Goal: Task Accomplishment & Management: Complete application form

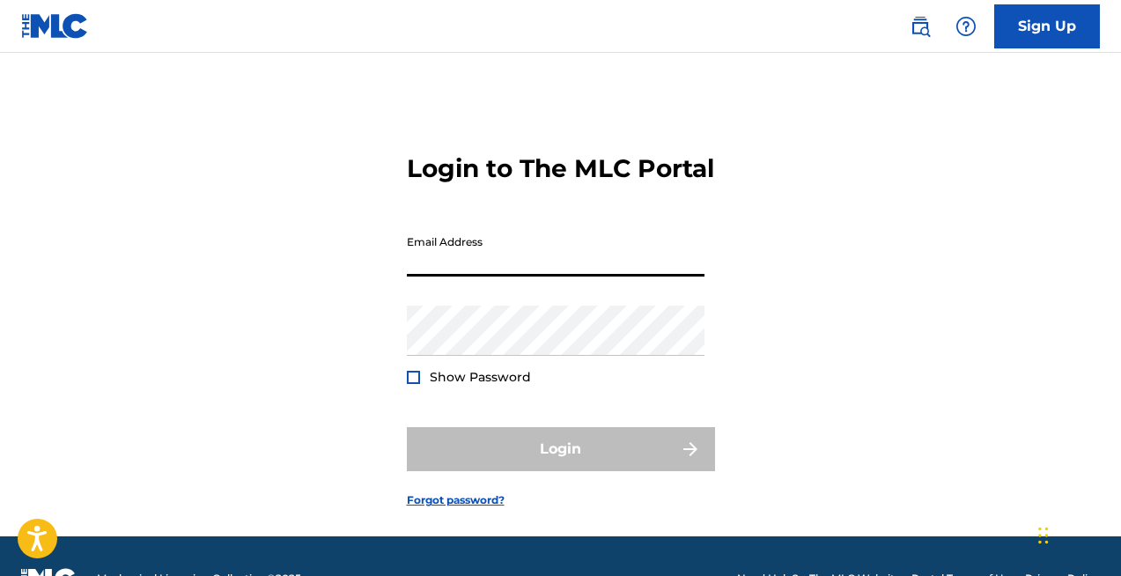
click at [447, 277] on input "Email Address" at bounding box center [556, 251] width 298 height 50
type input "[PERSON_NAME][EMAIL_ADDRESS][DOMAIN_NAME]"
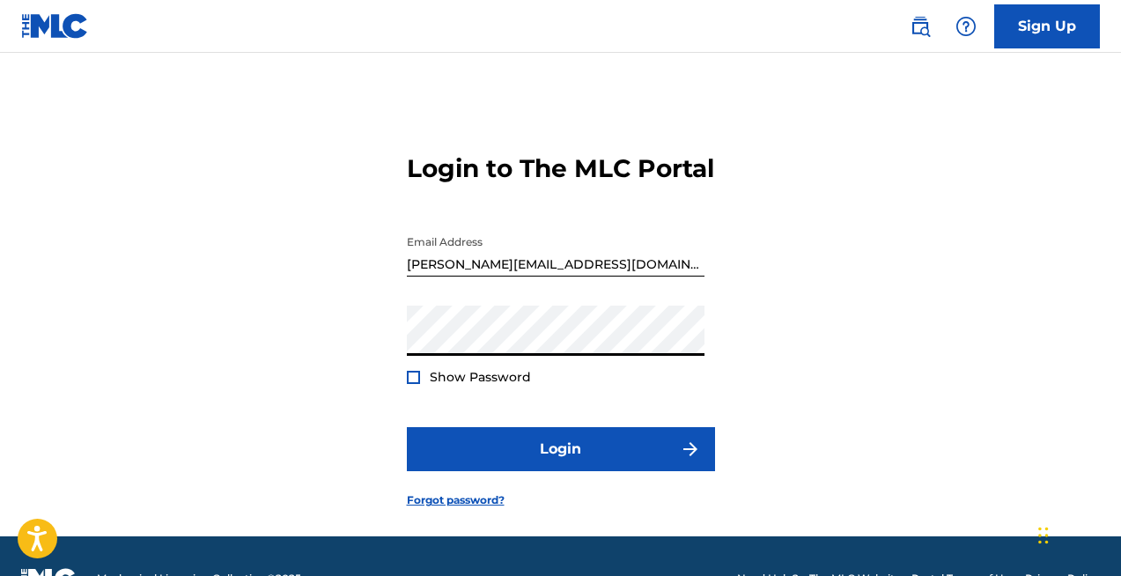
click at [409, 384] on div at bounding box center [413, 377] width 13 height 13
click at [409, 382] on img at bounding box center [414, 377] width 10 height 10
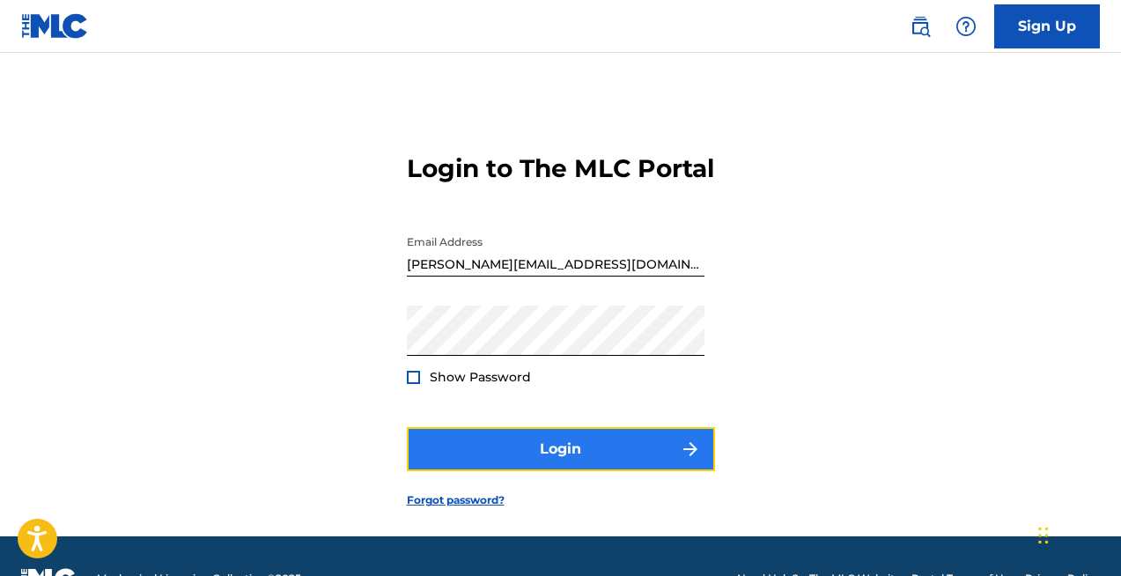
click at [584, 461] on button "Login" at bounding box center [561, 449] width 308 height 44
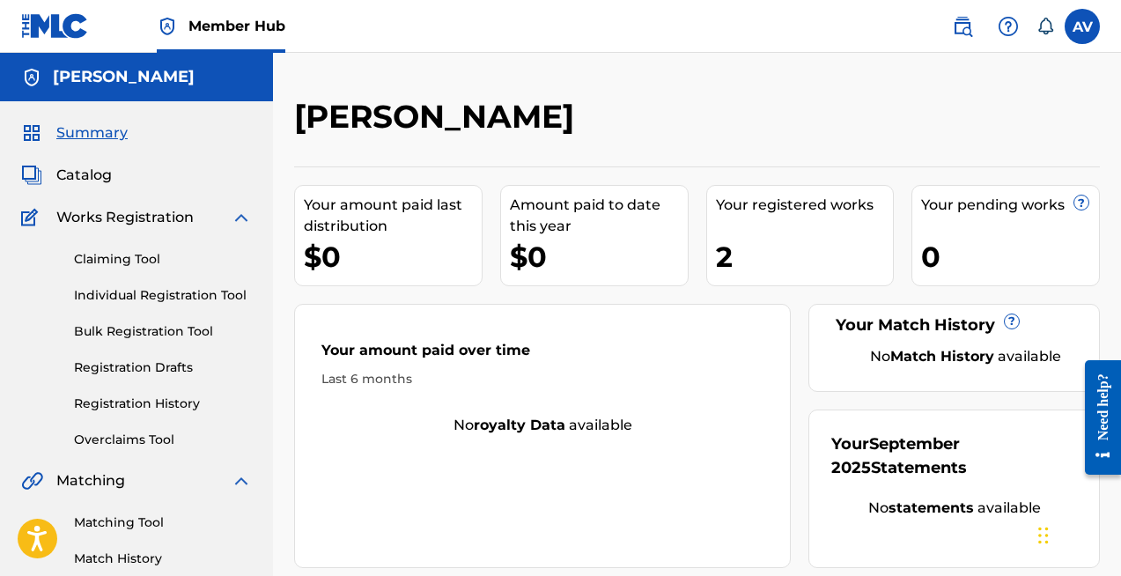
click at [789, 225] on div "Your registered works 2" at bounding box center [800, 235] width 188 height 101
click at [738, 265] on div "2" at bounding box center [805, 257] width 178 height 40
click at [99, 162] on div "Summary Catalog Works Registration Claiming Tool Individual Registration Tool B…" at bounding box center [136, 554] width 273 height 906
click at [85, 185] on span "Catalog" at bounding box center [83, 175] width 55 height 21
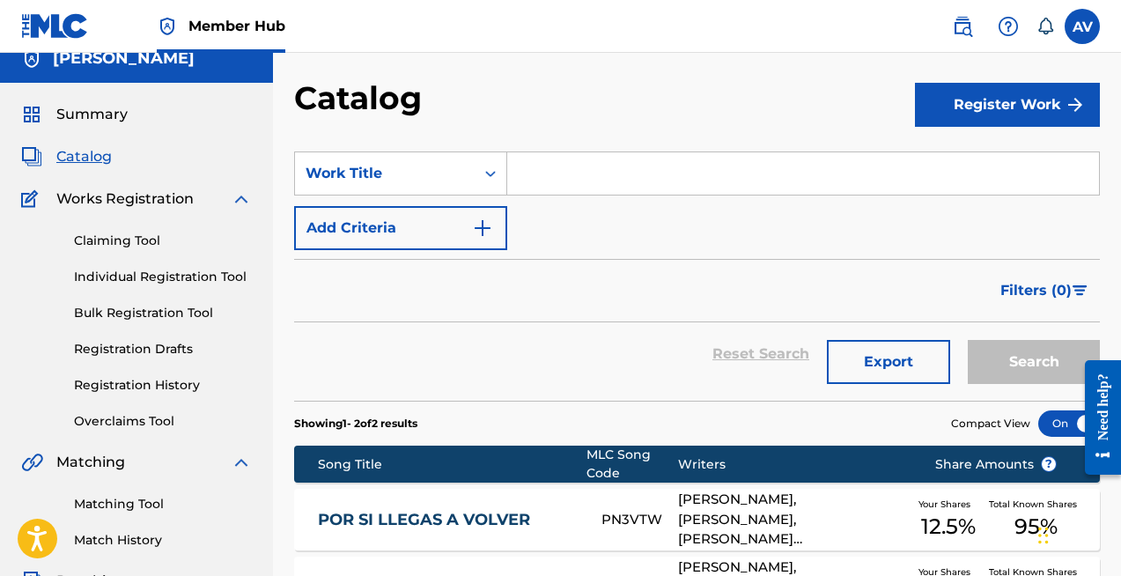
scroll to position [4, 0]
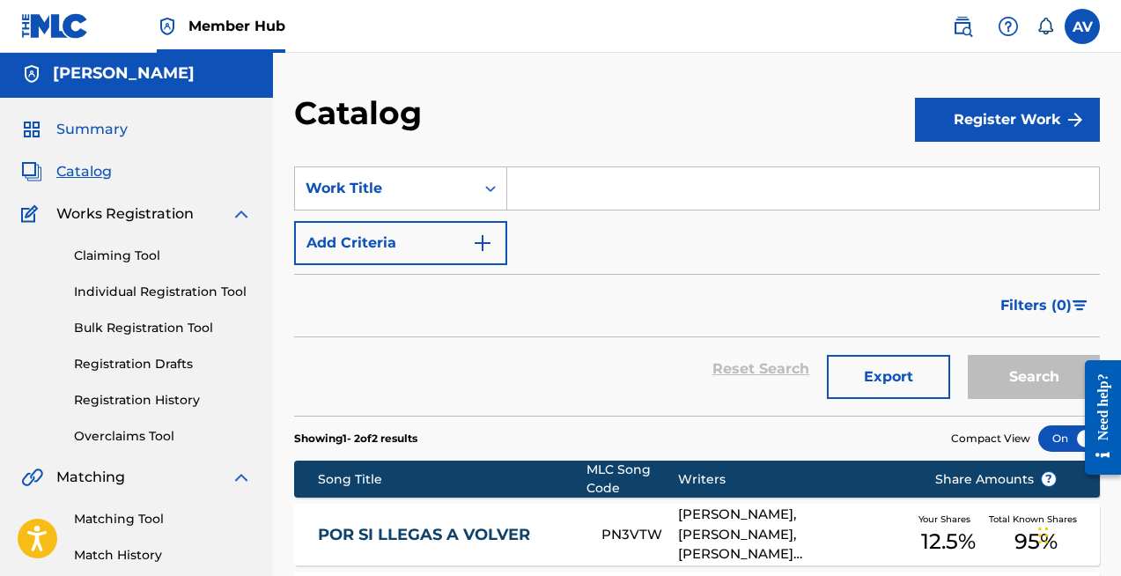
click at [79, 125] on span "Summary" at bounding box center [91, 129] width 71 height 21
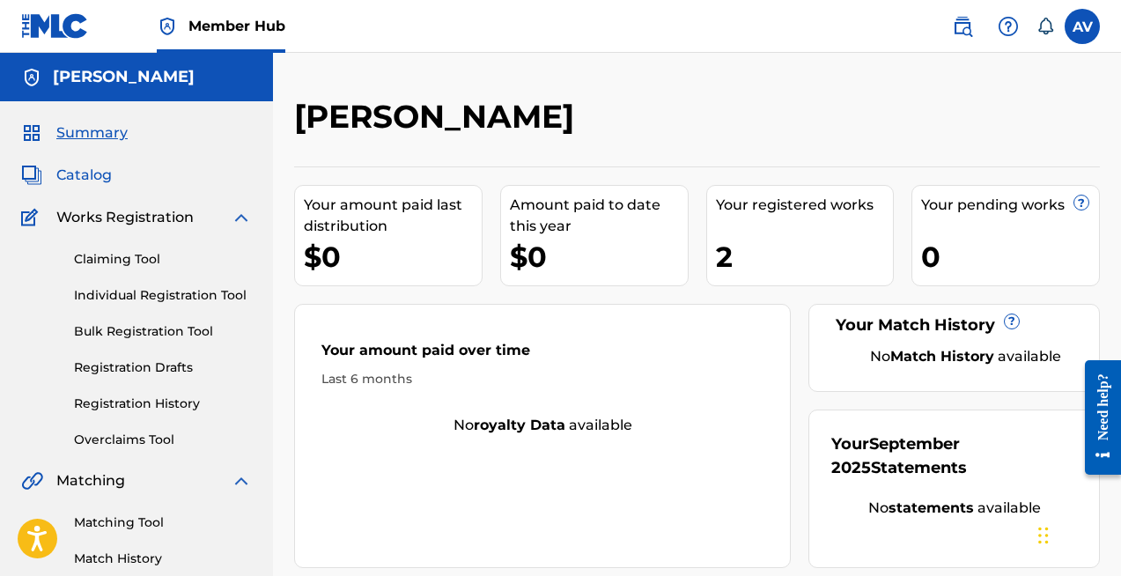
click at [102, 173] on span "Catalog" at bounding box center [83, 175] width 55 height 21
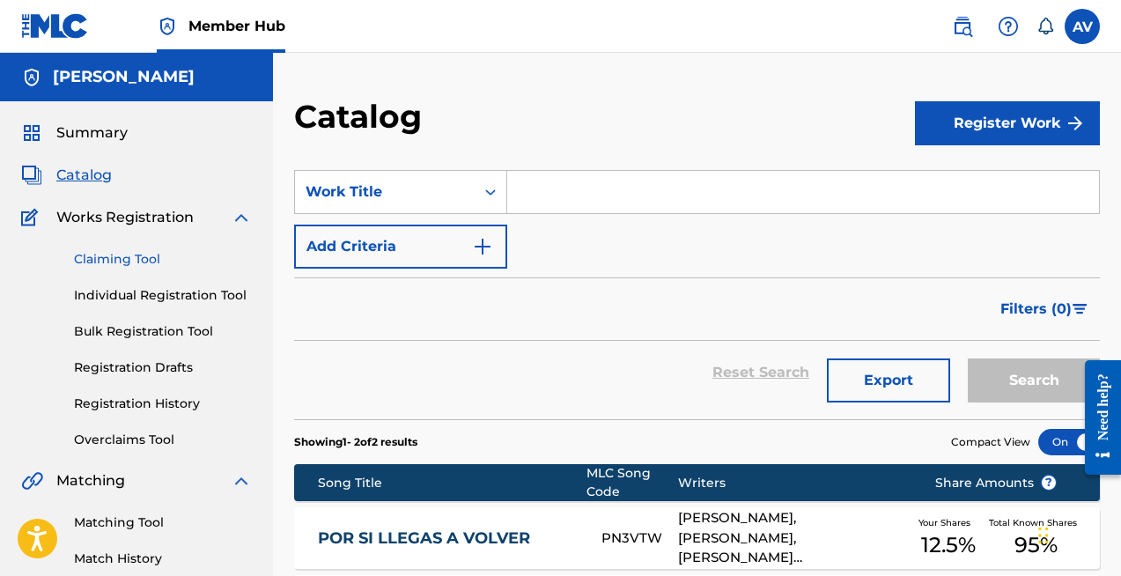
click at [129, 258] on link "Claiming Tool" at bounding box center [163, 259] width 178 height 18
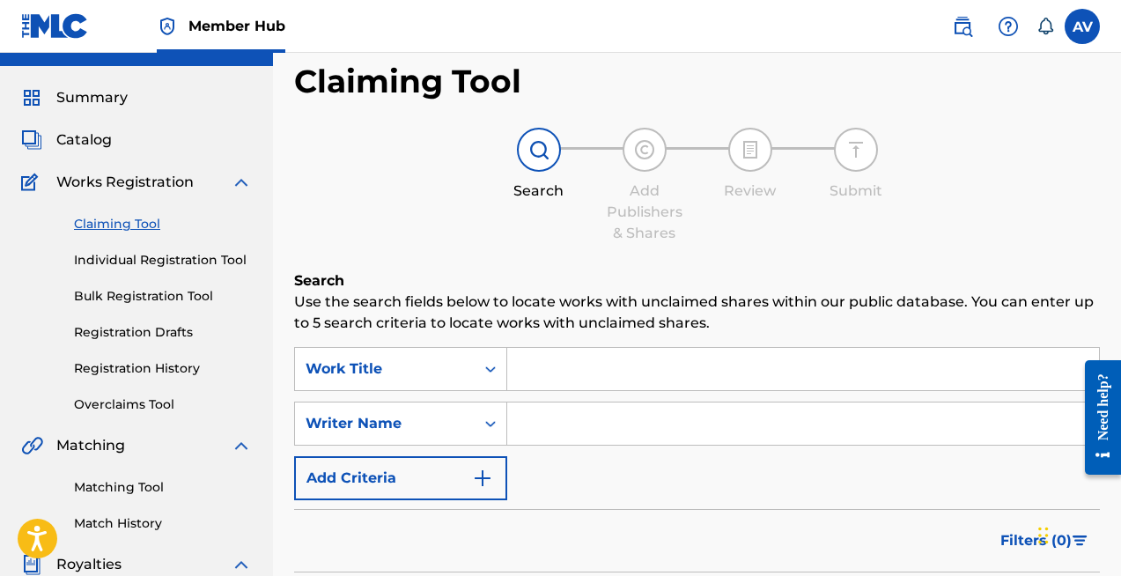
scroll to position [33, 0]
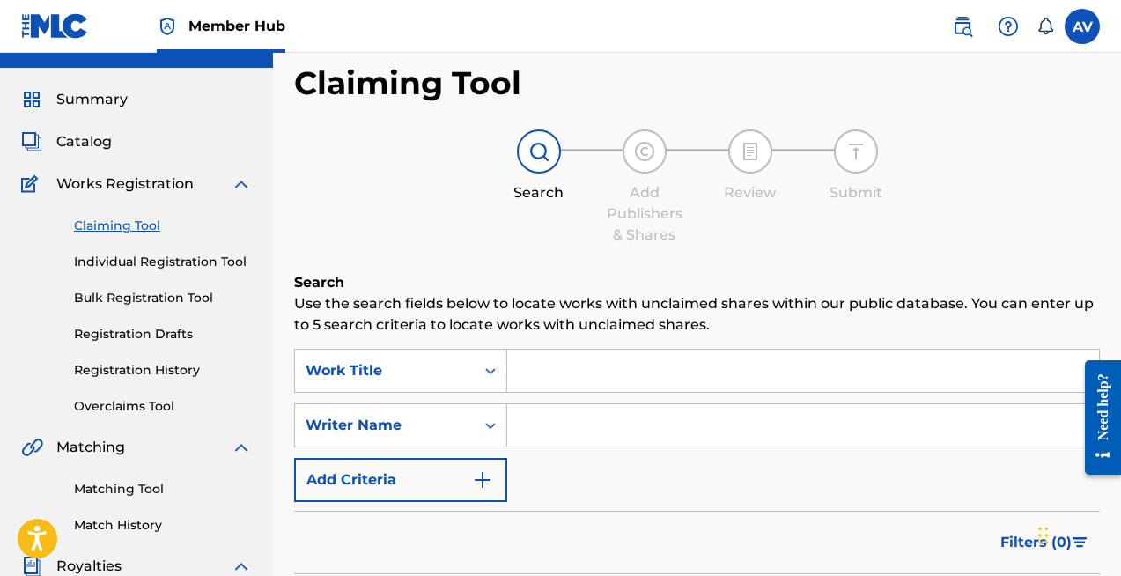
click at [588, 369] on input "Search Form" at bounding box center [803, 371] width 592 height 42
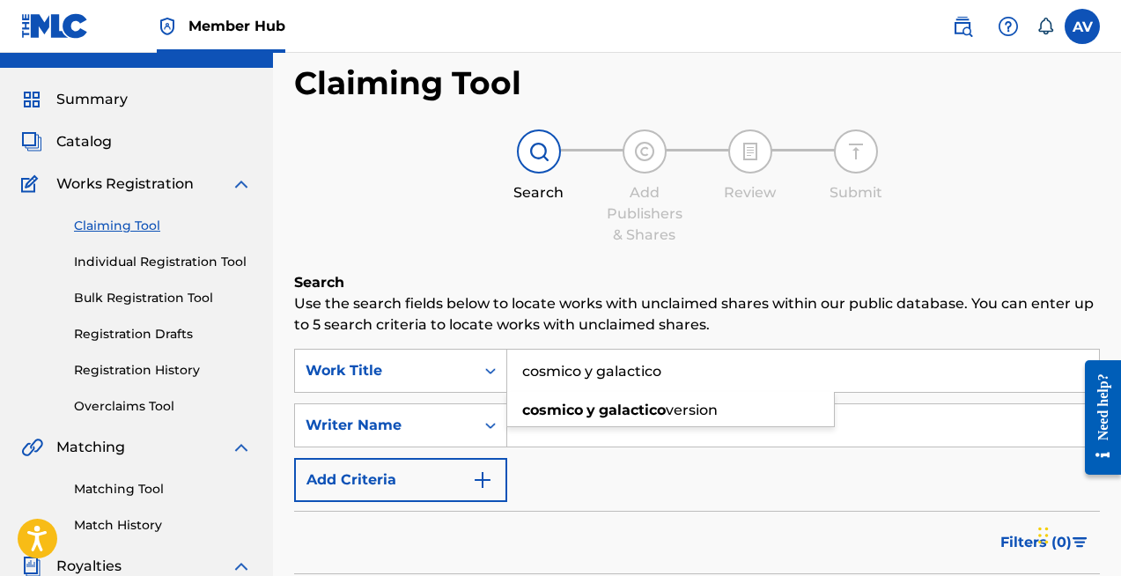
type input "cosmico y galactico"
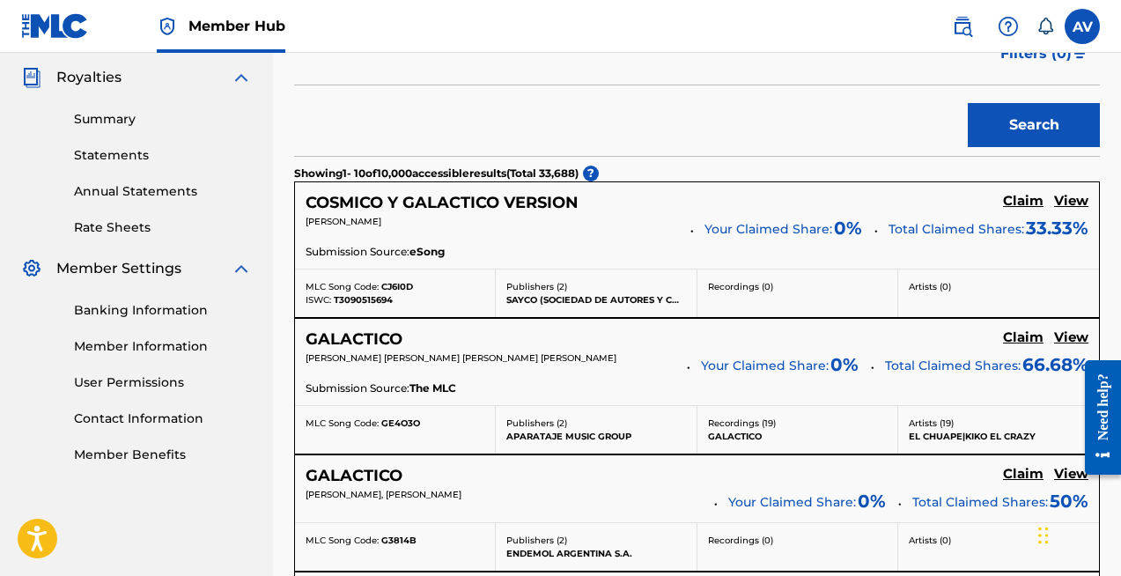
scroll to position [521, 0]
click at [814, 227] on span "Your Claimed Share:" at bounding box center [768, 230] width 128 height 18
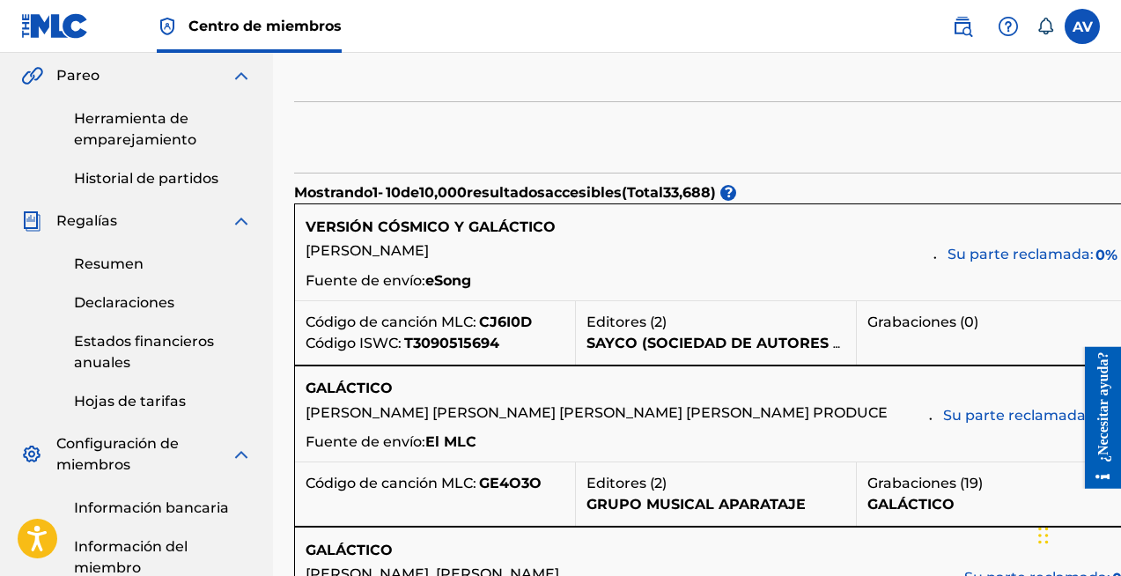
scroll to position [501, 0]
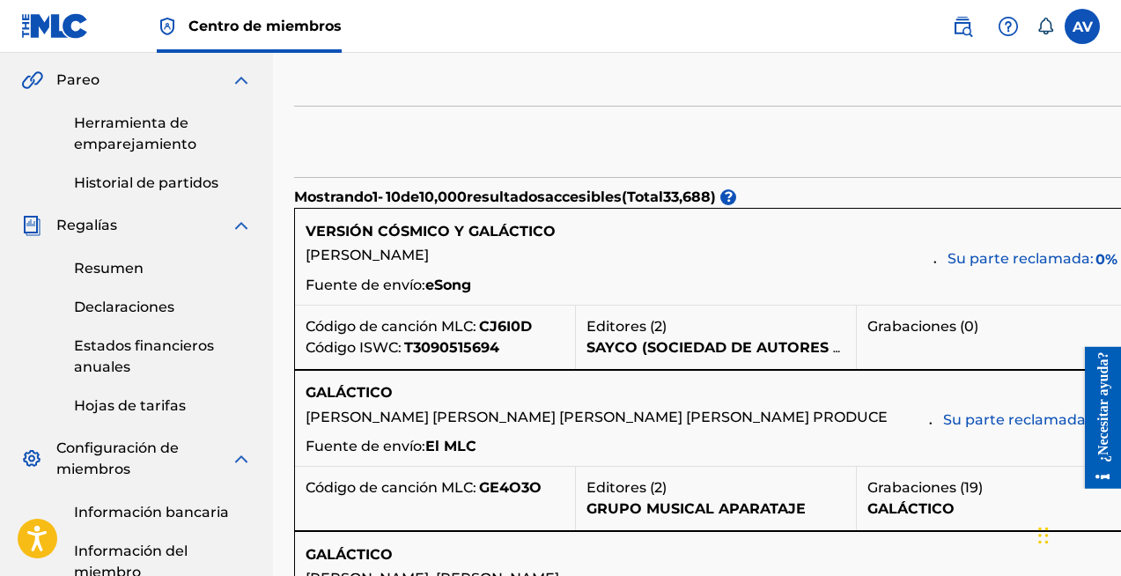
drag, startPoint x: 427, startPoint y: 283, endPoint x: 477, endPoint y: 291, distance: 51.0
click at [477, 291] on div "Fuente de envío: eSong" at bounding box center [857, 287] width 1102 height 25
copy p "Fuente de envío: eSong"
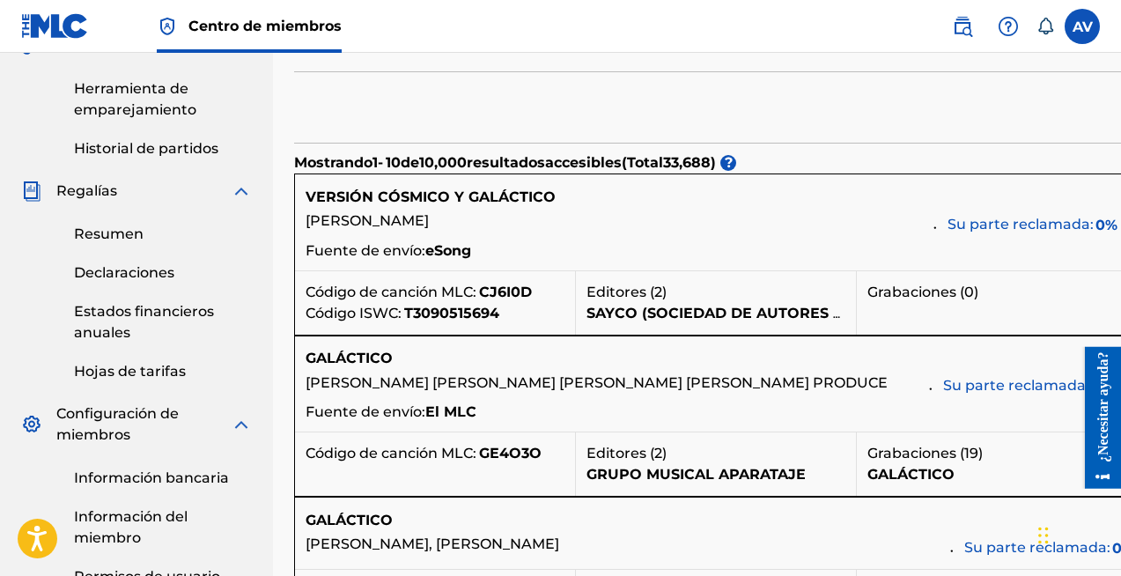
scroll to position [528, 0]
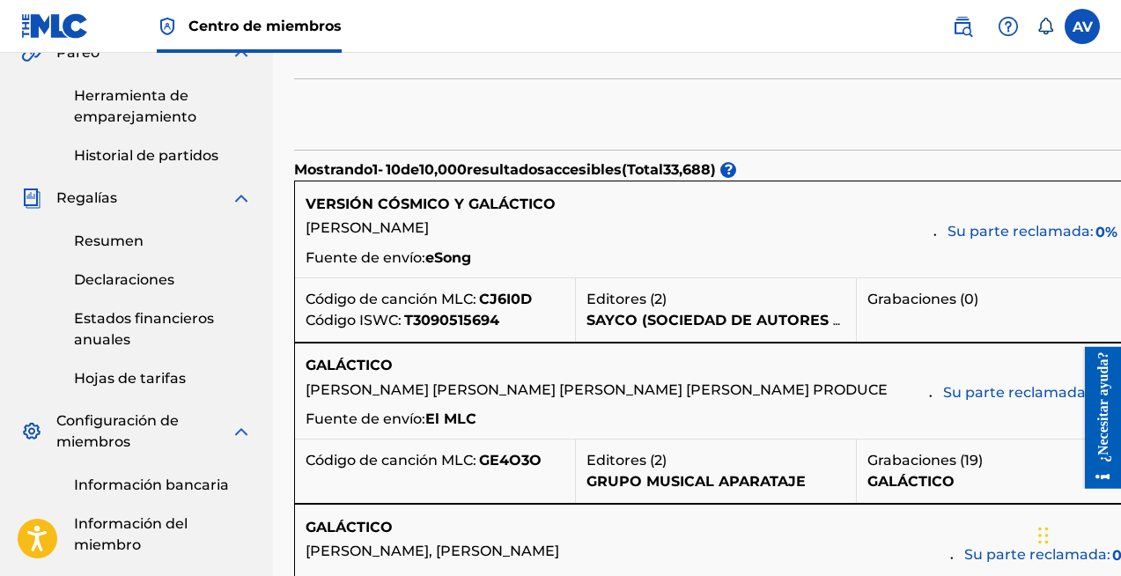
click at [948, 233] on font "Su parte reclamada:" at bounding box center [1021, 231] width 146 height 17
click at [685, 231] on p "[PERSON_NAME]" at bounding box center [614, 228] width 616 height 21
click at [373, 277] on div "Código de canción MLC: CJ6I0D Código ISWC: T3090515694 Editores ( 2 ) SAYCO (SO…" at bounding box center [856, 309] width 1123 height 64
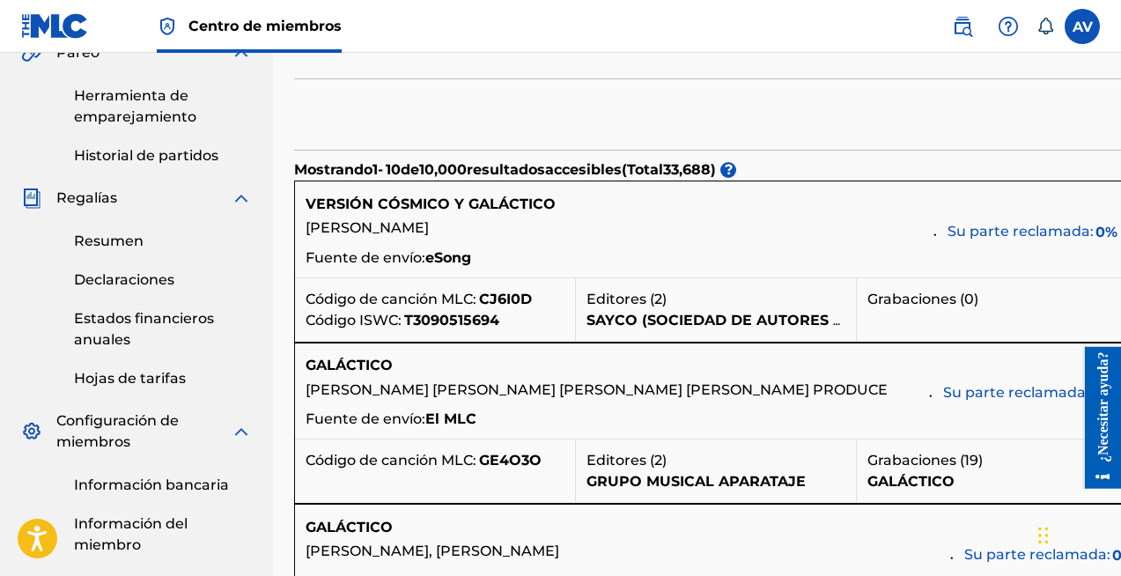
scroll to position [535, 0]
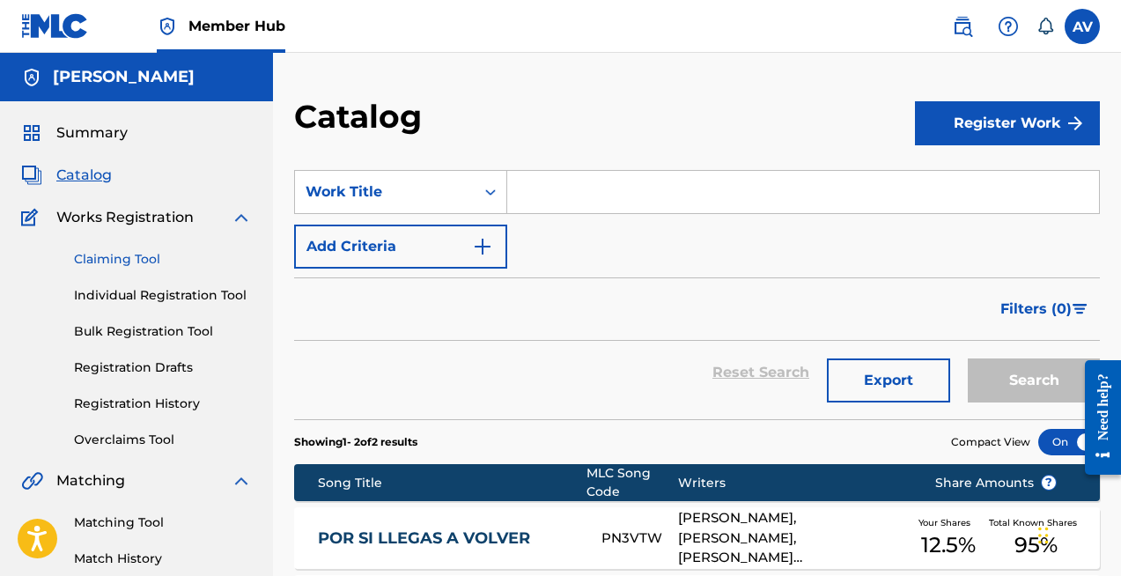
click at [121, 252] on link "Claiming Tool" at bounding box center [163, 259] width 178 height 18
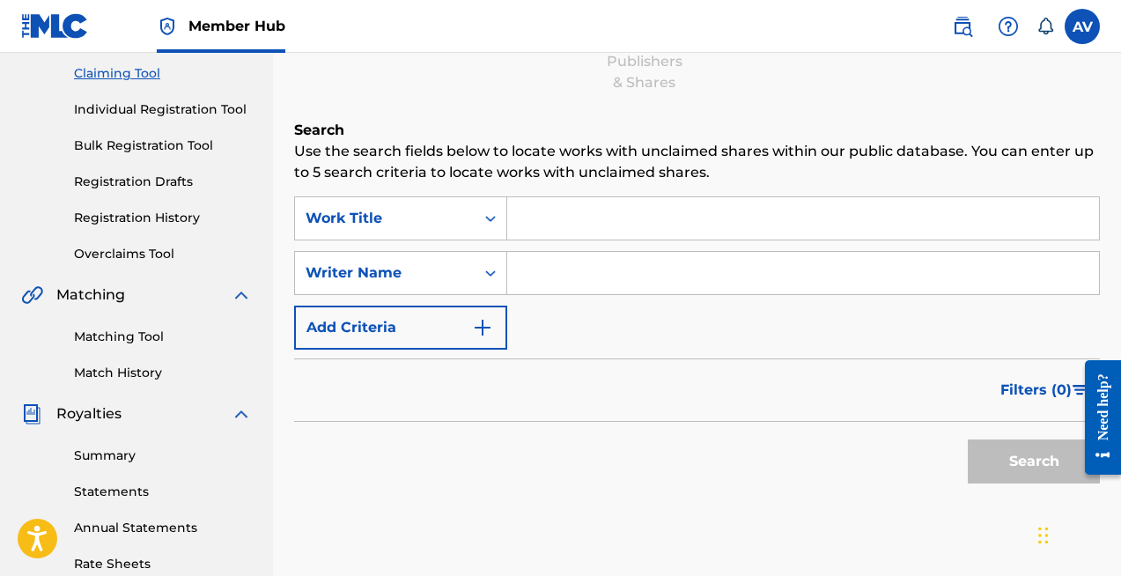
scroll to position [185, 0]
click at [590, 231] on input "Search Form" at bounding box center [803, 219] width 592 height 42
click at [496, 219] on icon "Search Form" at bounding box center [491, 219] width 18 height 18
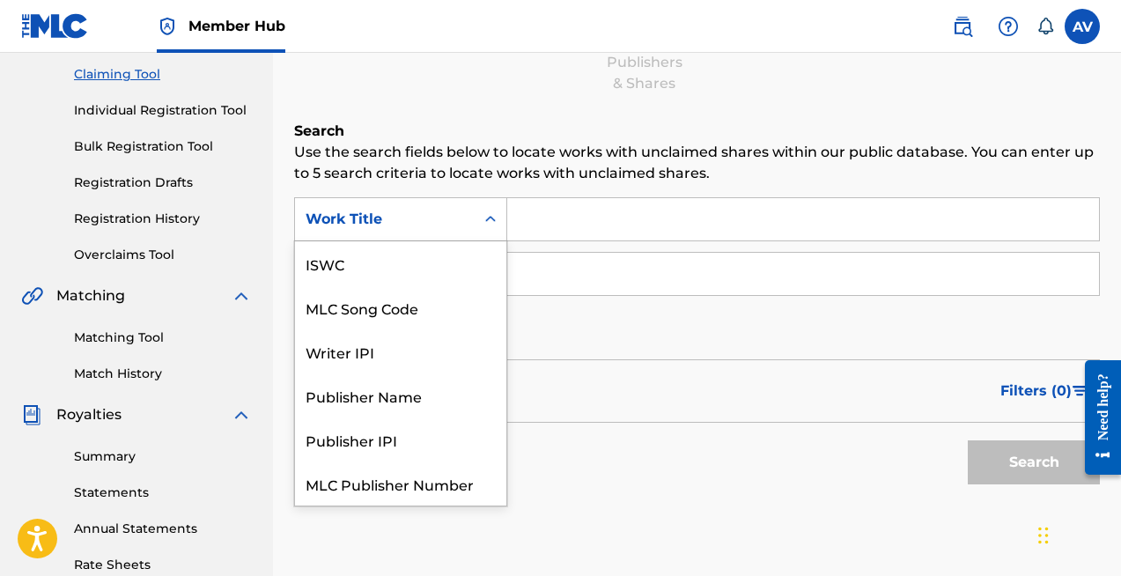
scroll to position [44, 0]
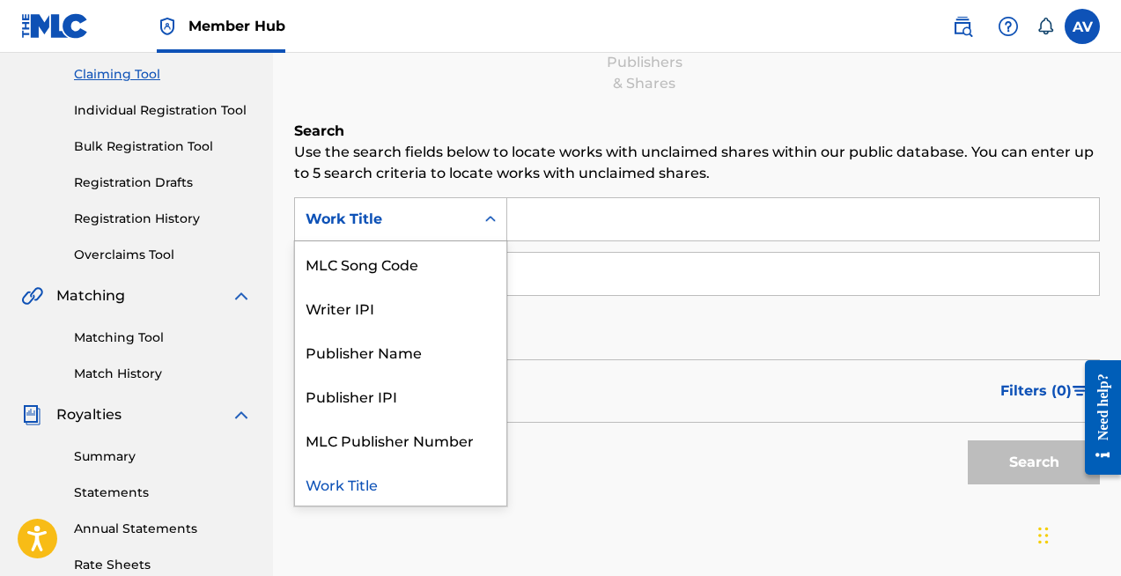
click at [496, 219] on icon "Search Form" at bounding box center [491, 219] width 18 height 18
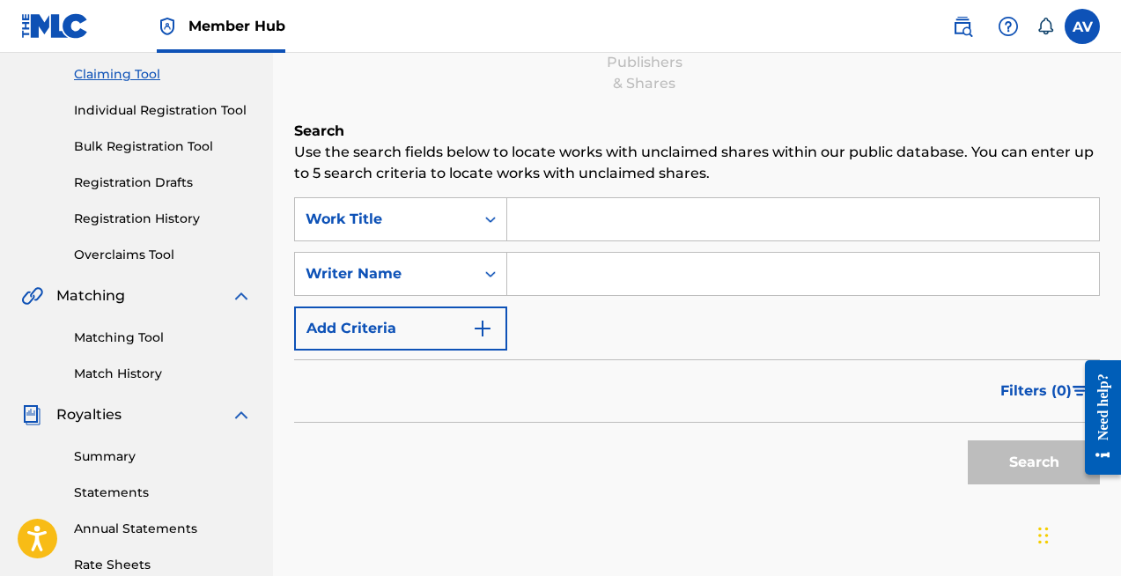
click at [542, 219] on input "Search Form" at bounding box center [803, 219] width 592 height 42
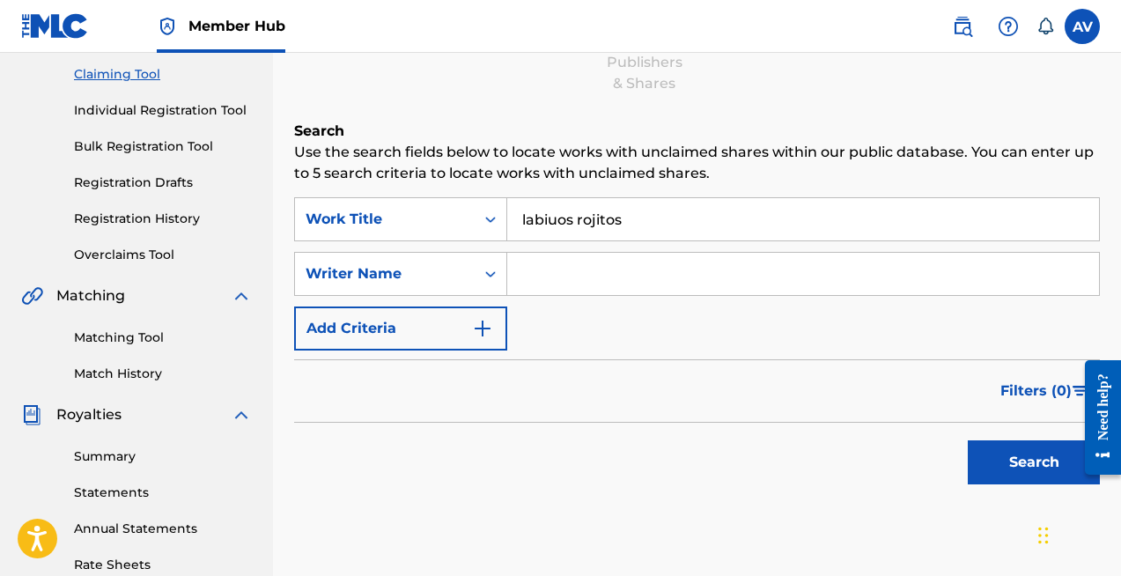
click at [968, 440] on button "Search" at bounding box center [1034, 462] width 132 height 44
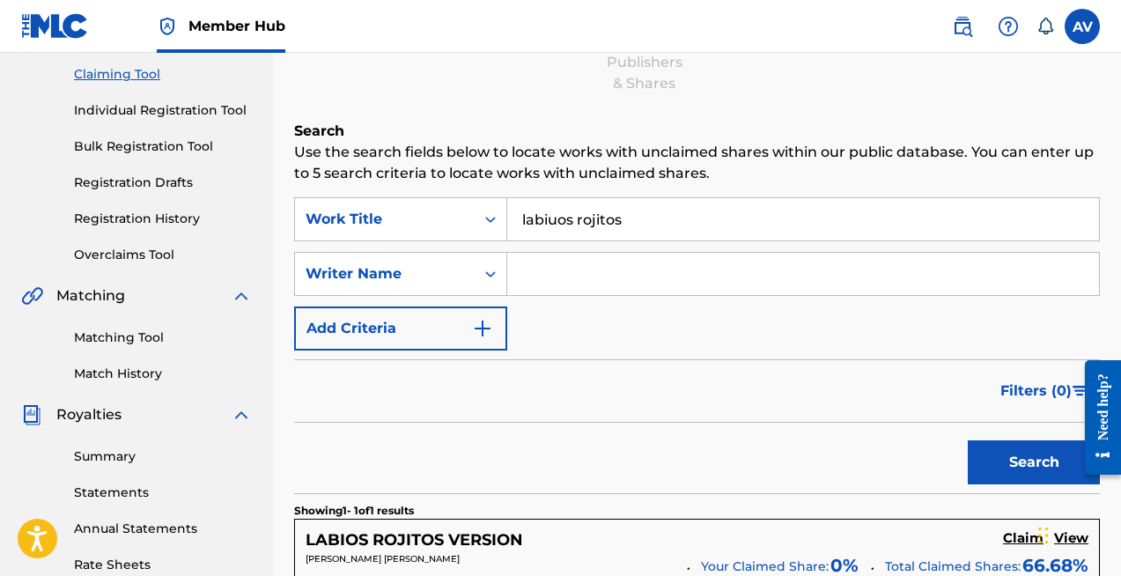
click at [569, 218] on input "labiuos rojitos" at bounding box center [803, 219] width 592 height 42
type input "labios rojitos"
click at [968, 440] on button "Search" at bounding box center [1034, 462] width 132 height 44
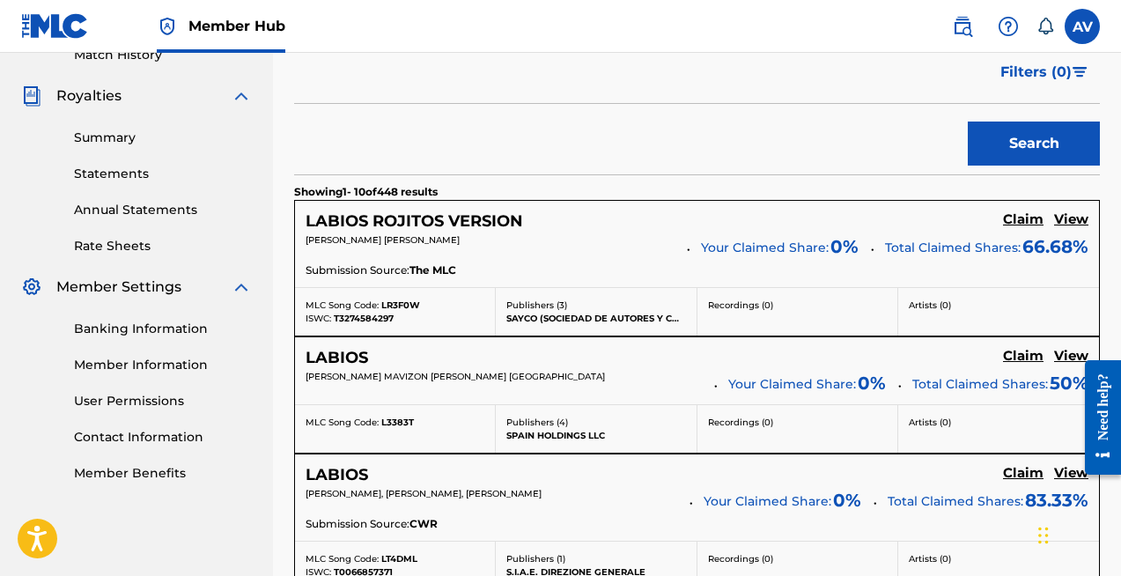
scroll to position [505, 0]
click at [1070, 219] on h5 "View" at bounding box center [1071, 218] width 34 height 17
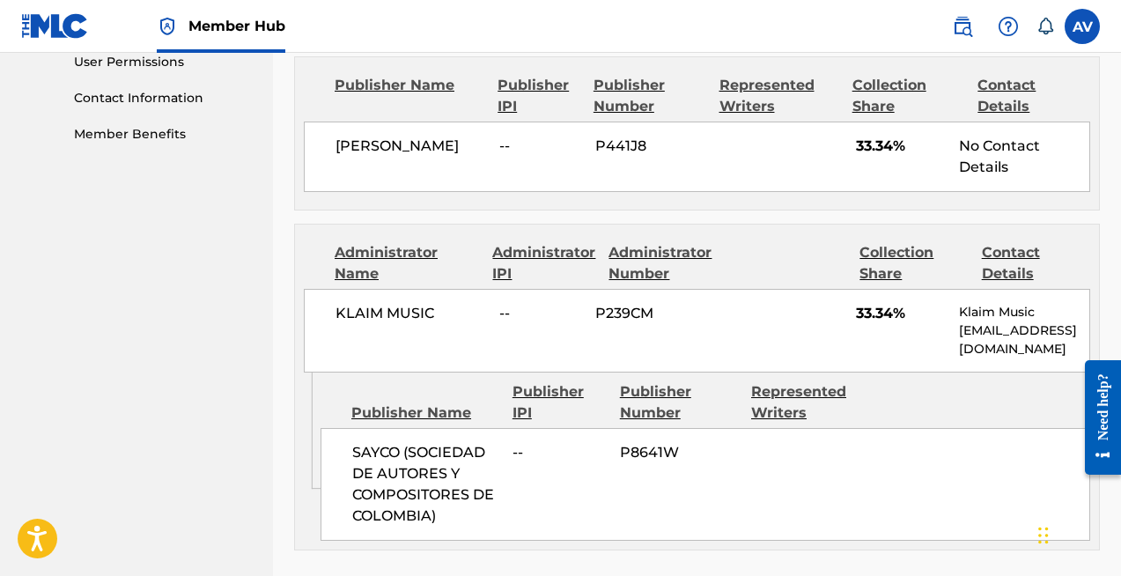
scroll to position [838, 0]
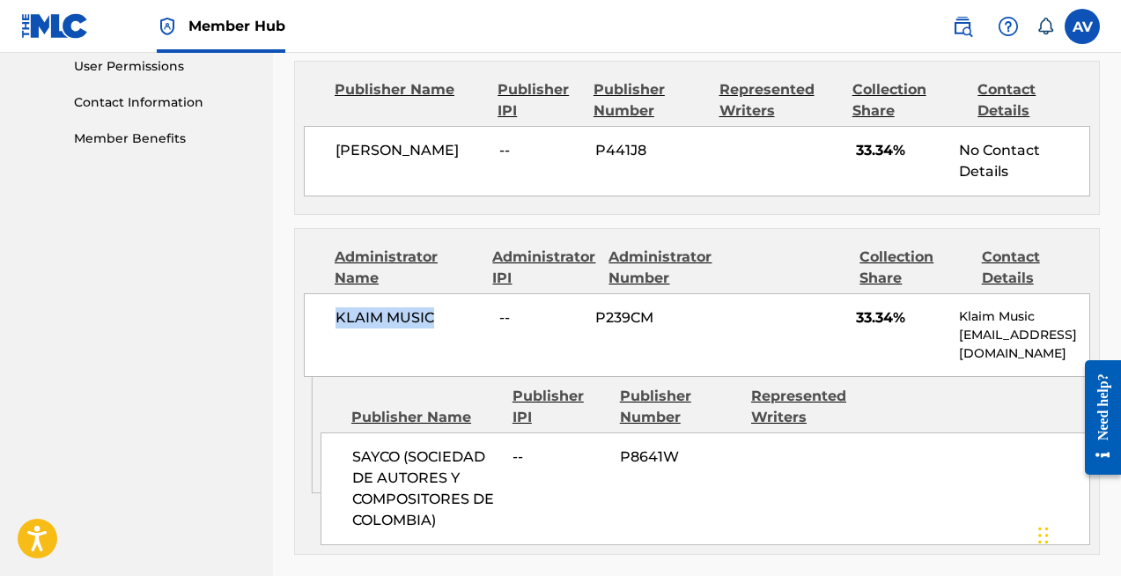
drag, startPoint x: 331, startPoint y: 307, endPoint x: 436, endPoint y: 316, distance: 105.2
click at [437, 315] on div "KLAIM MUSIC -- P239CM 33.34% Klaim Music [EMAIL_ADDRESS][DOMAIN_NAME]" at bounding box center [697, 335] width 786 height 84
copy span "KLAIM MUSIC"
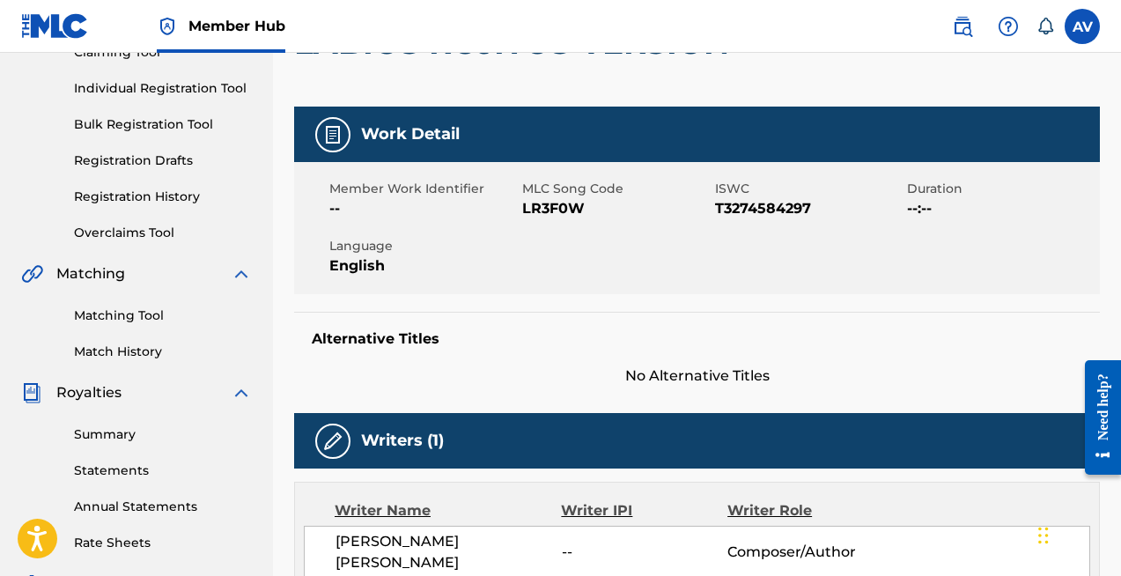
scroll to position [196, 0]
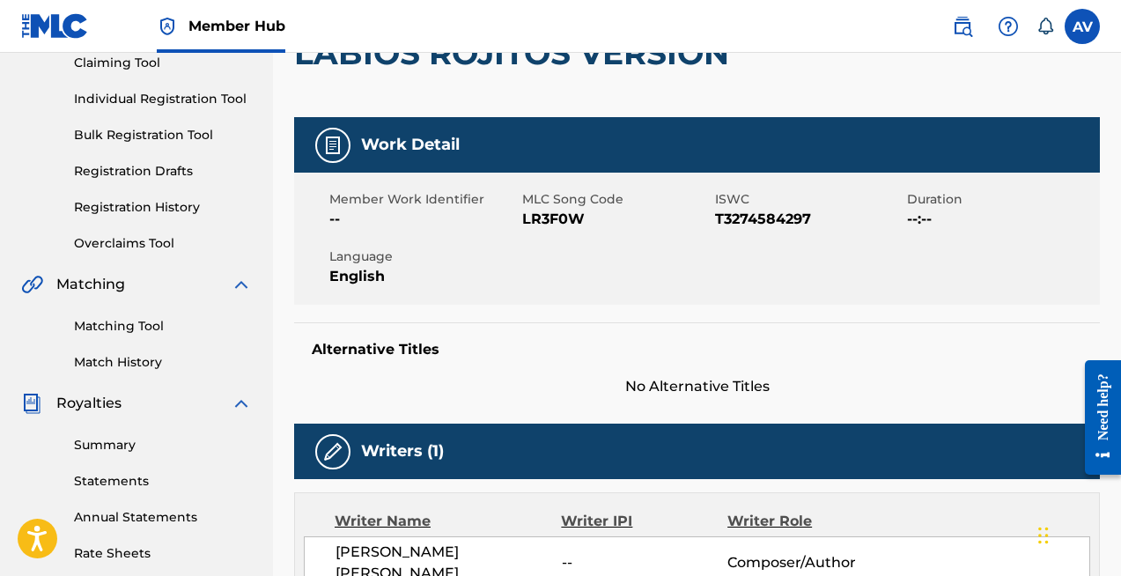
scroll to position [505, 0]
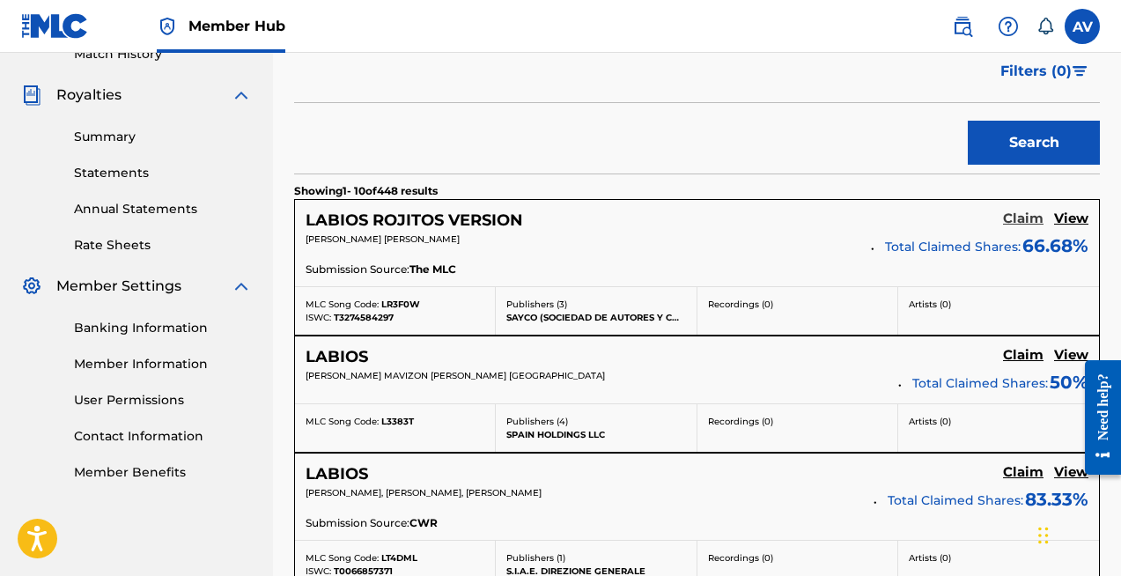
click at [1016, 217] on h5 "Claim" at bounding box center [1023, 218] width 41 height 17
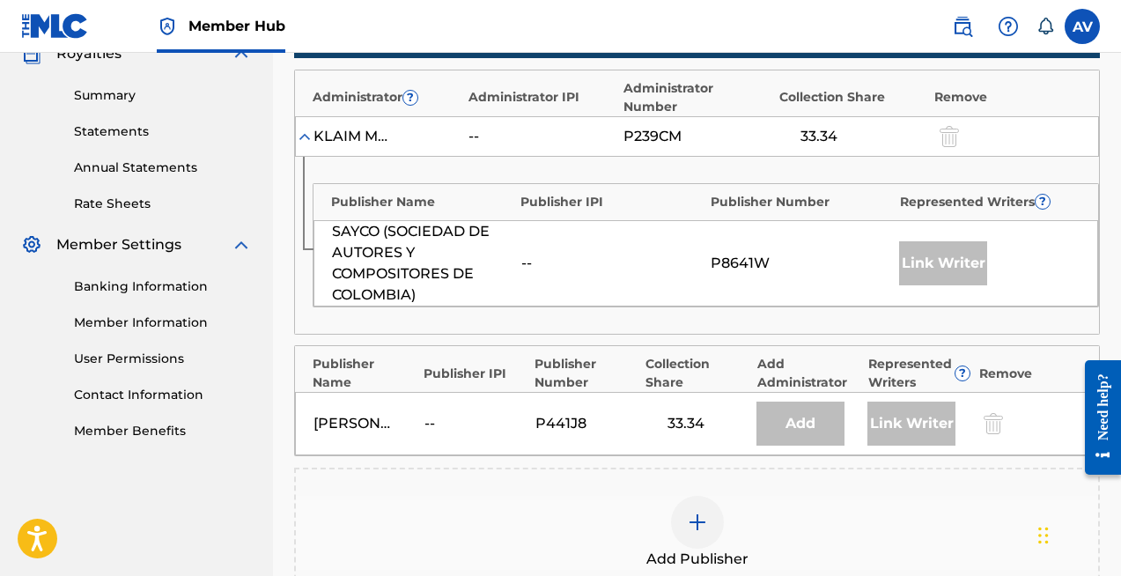
scroll to position [613, 0]
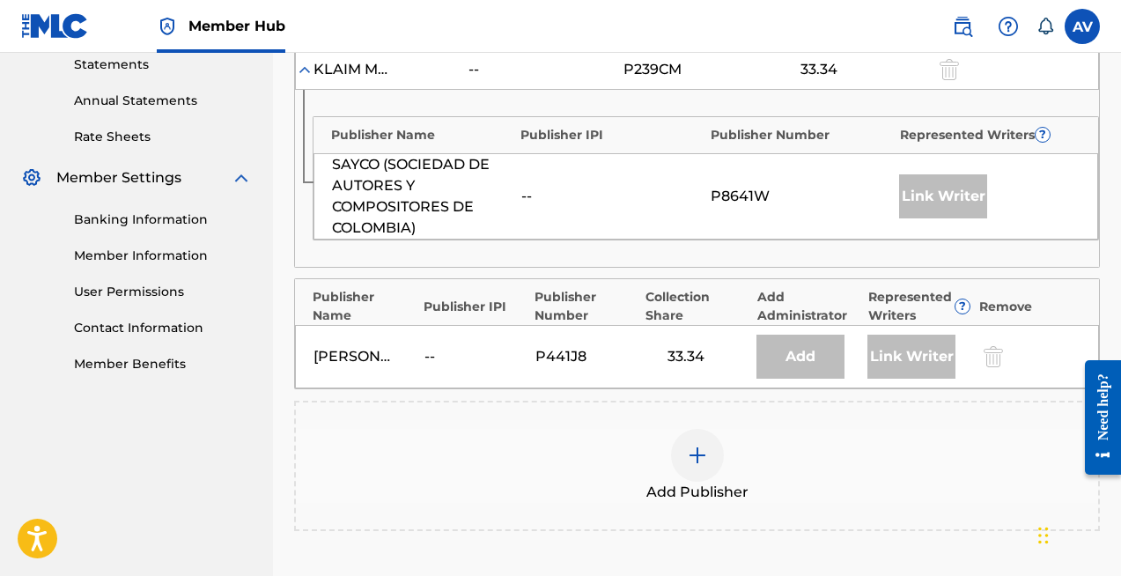
click at [691, 445] on img at bounding box center [697, 455] width 21 height 21
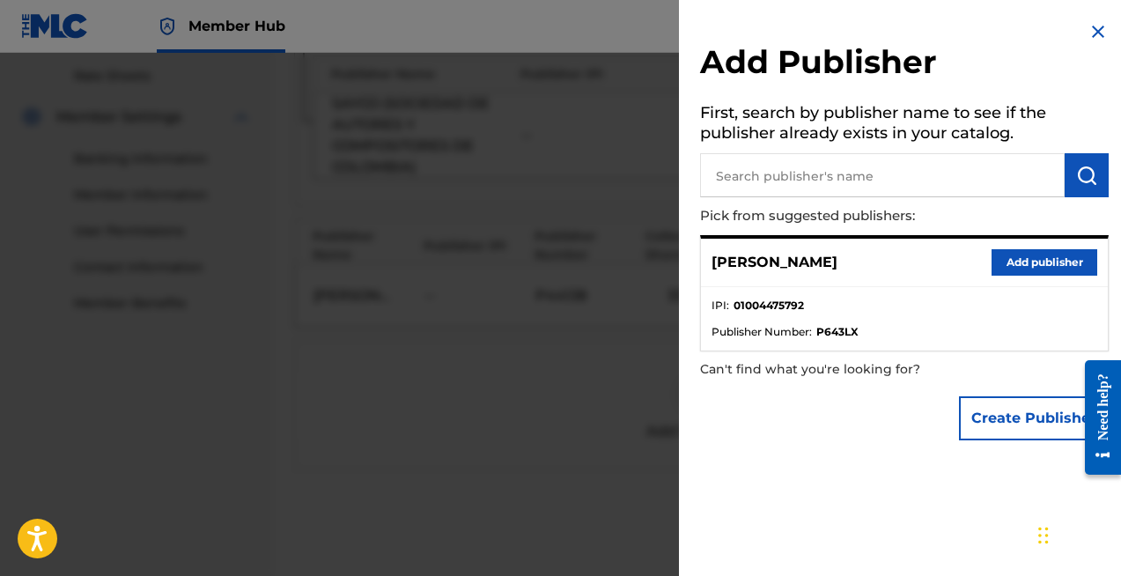
scroll to position [671, 0]
click at [1023, 260] on button "Add publisher" at bounding box center [1045, 262] width 106 height 26
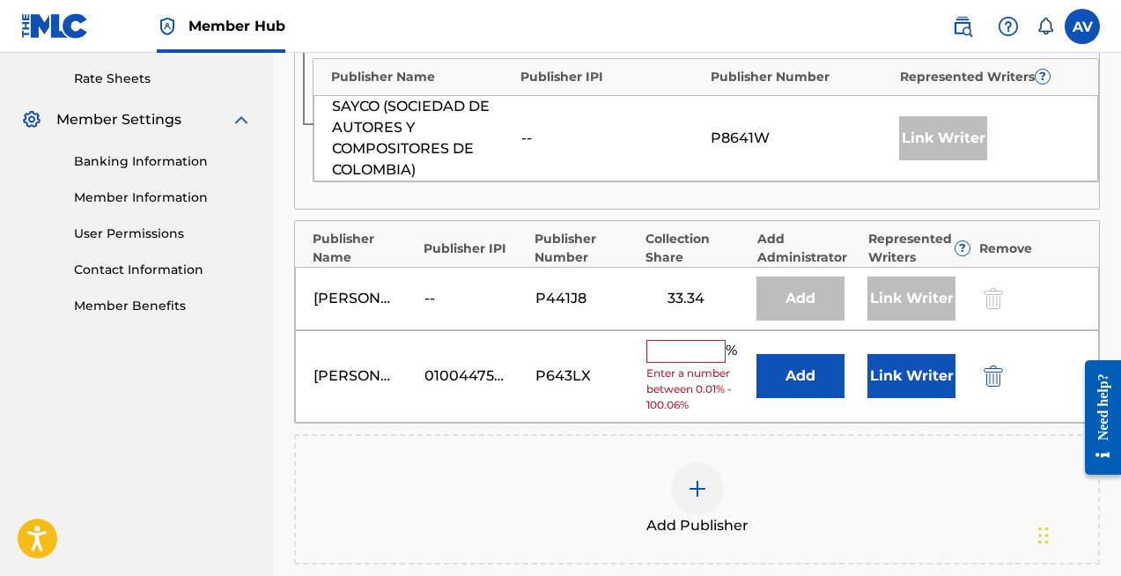
click at [667, 340] on input "text" at bounding box center [685, 351] width 79 height 23
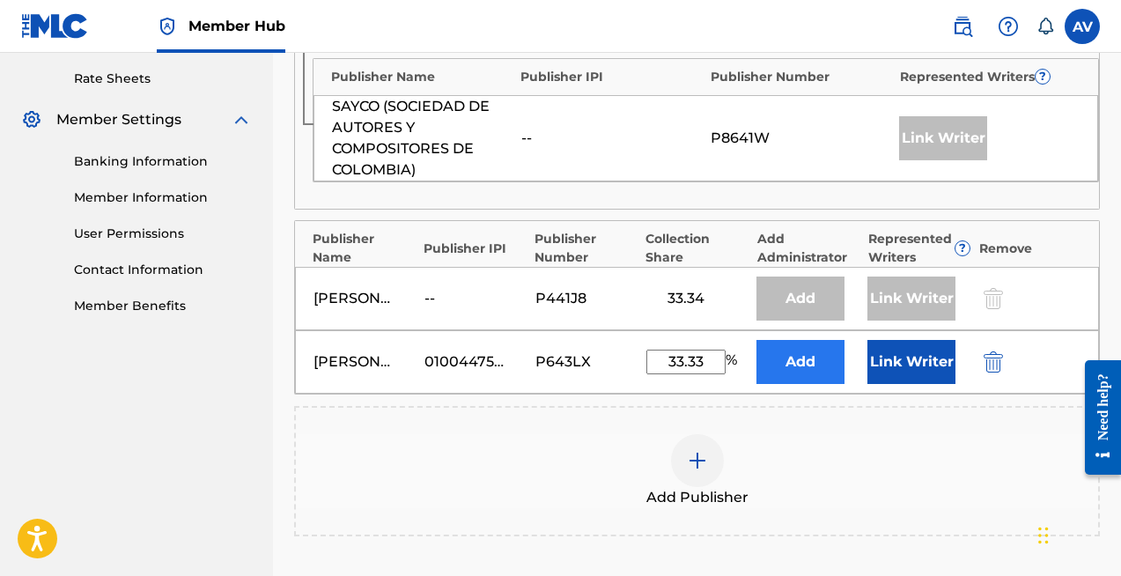
type input "33.33"
click at [810, 348] on button "Add" at bounding box center [800, 362] width 88 height 44
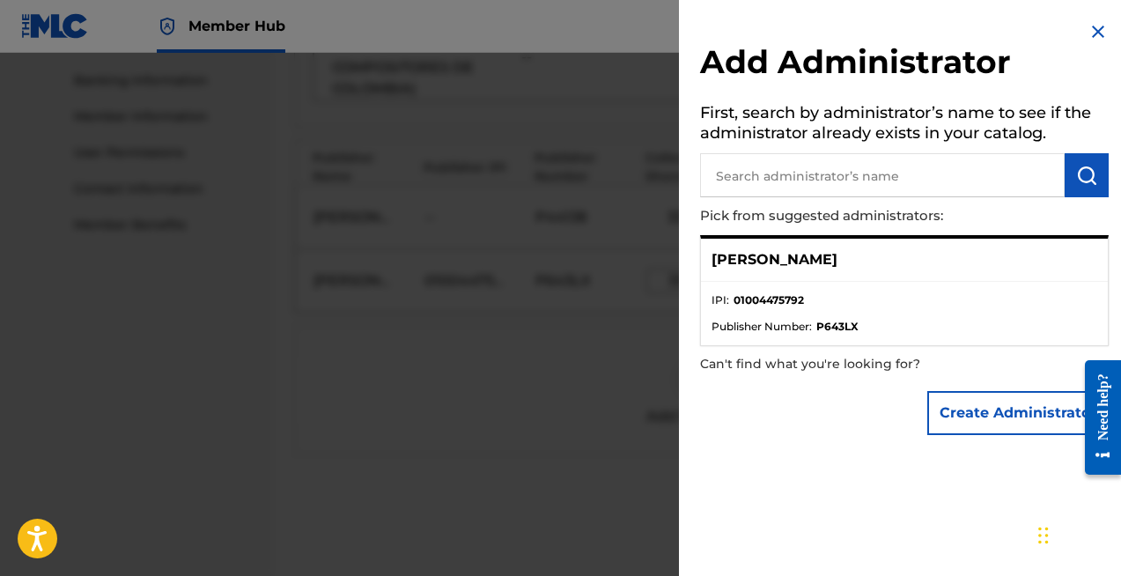
scroll to position [750, 0]
click at [968, 417] on button "Create Administrator" at bounding box center [1017, 413] width 181 height 44
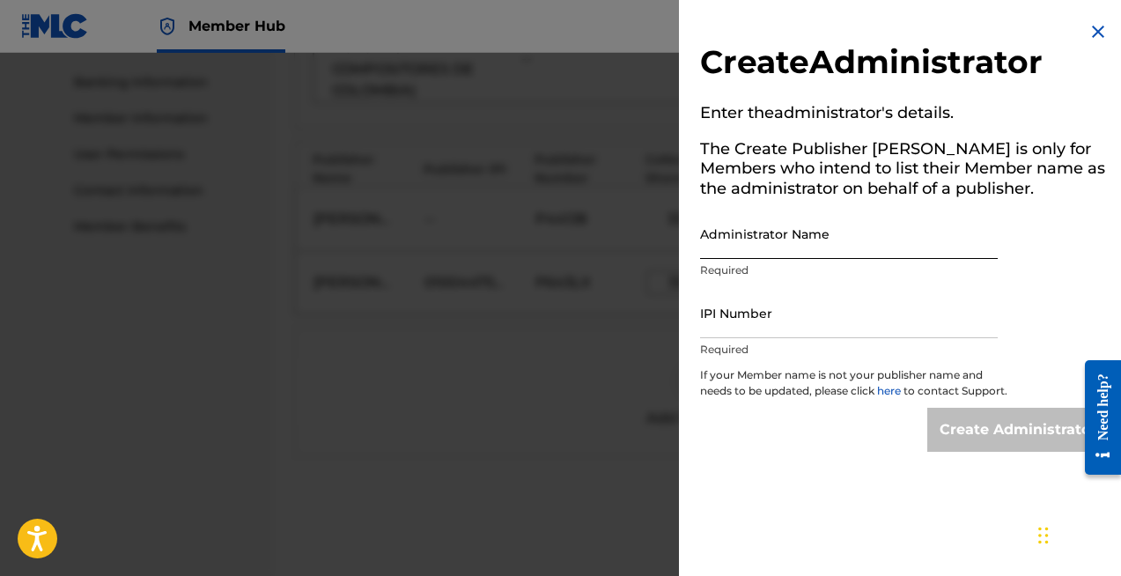
click at [756, 236] on input "Administrator Name" at bounding box center [849, 234] width 298 height 50
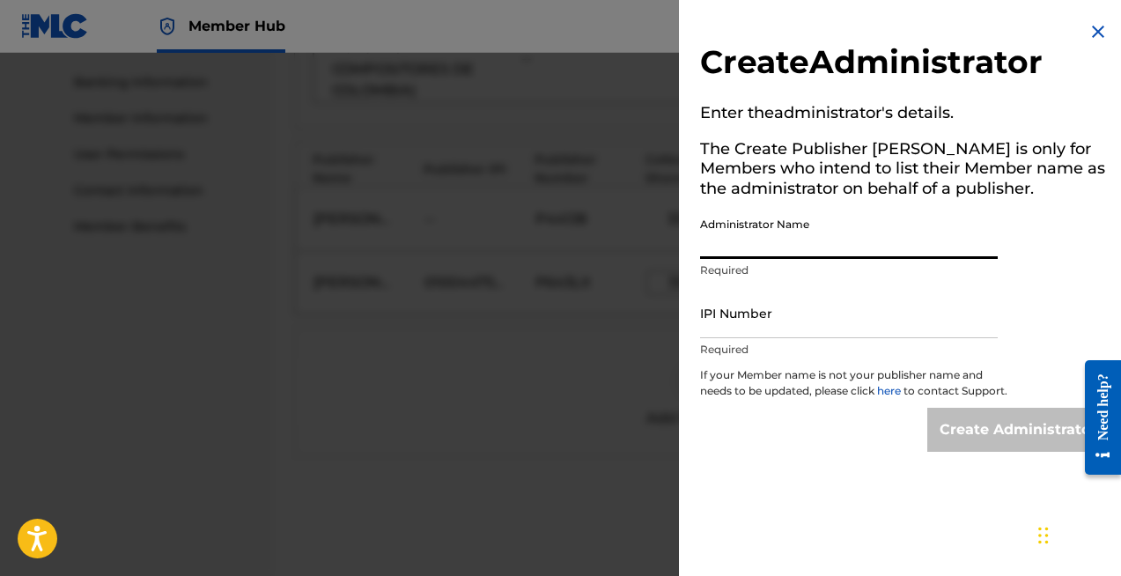
type input "[PERSON_NAME]"
click at [732, 328] on input "IPI Number" at bounding box center [849, 313] width 298 height 50
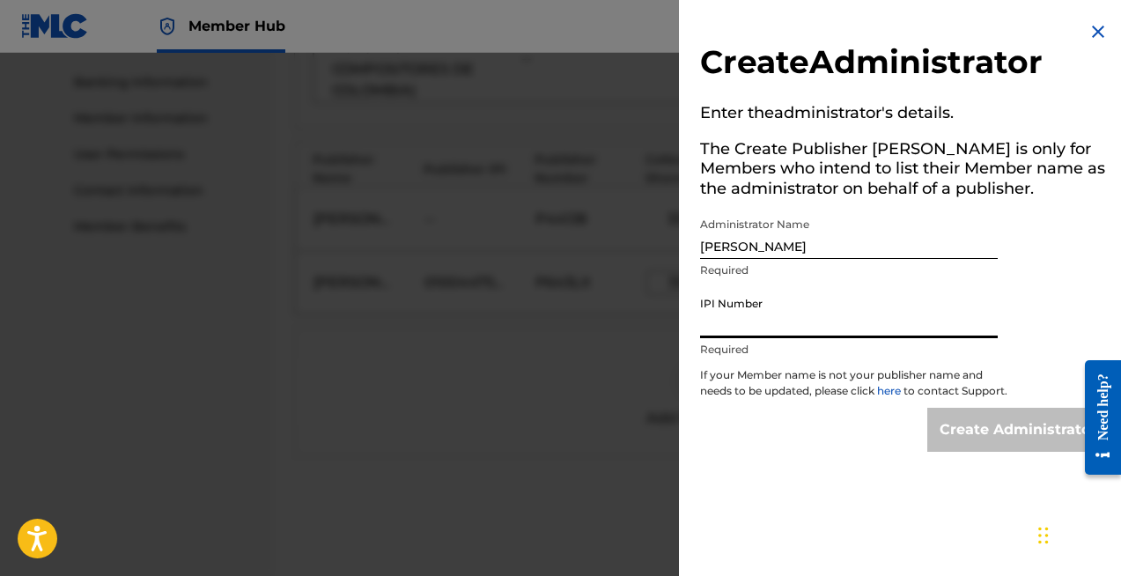
type input "1004475792"
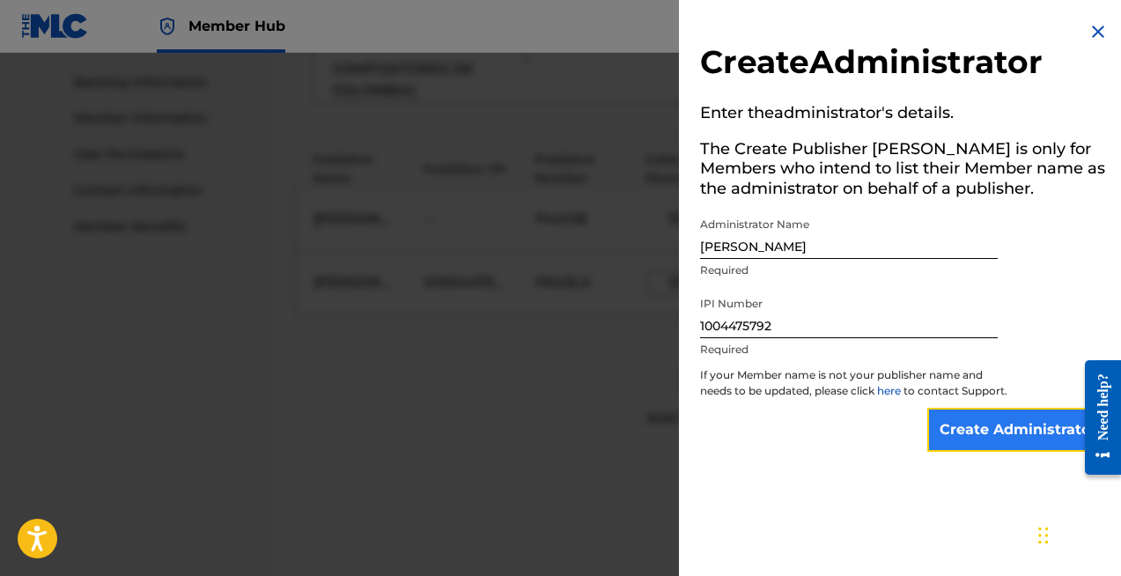
click at [969, 452] on input "Create Administrator" at bounding box center [1017, 430] width 181 height 44
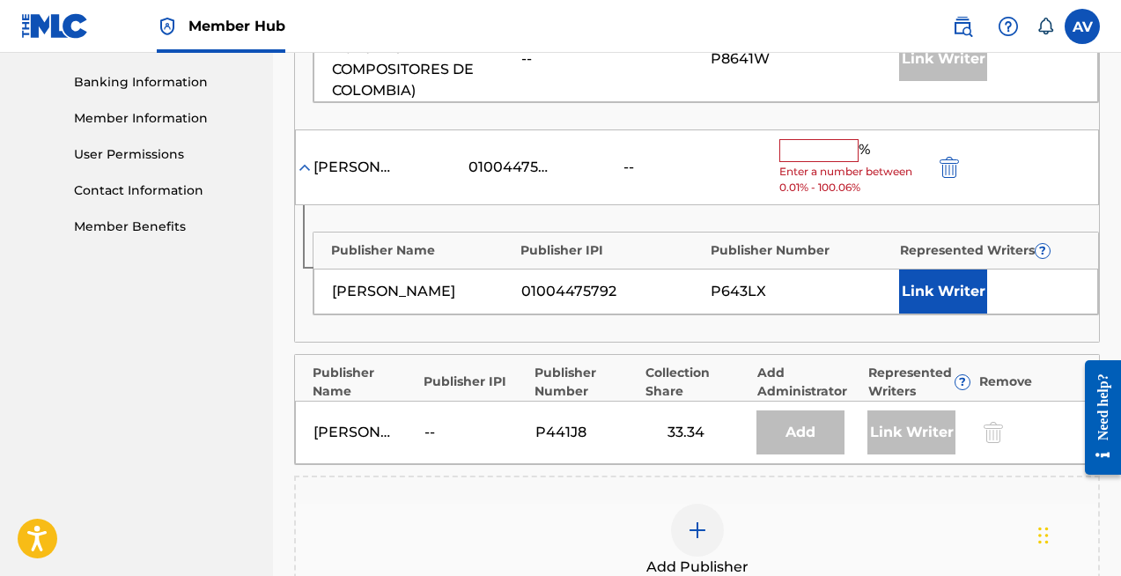
scroll to position [683, 0]
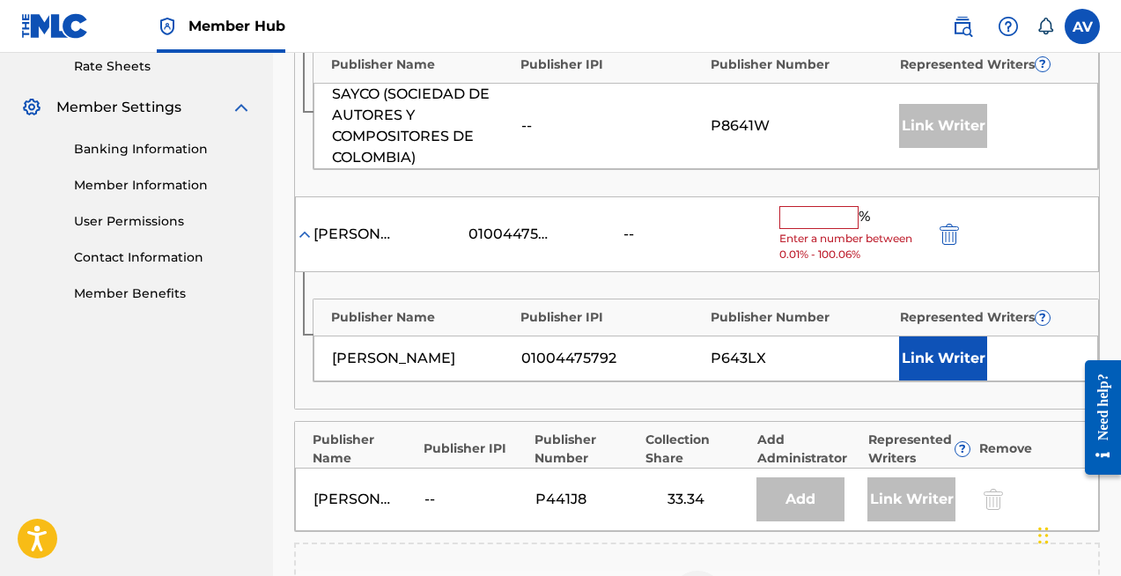
click at [826, 211] on div "% Enter a number between 0.01% - 100.06%" at bounding box center [852, 234] width 146 height 57
click at [821, 206] on input "text" at bounding box center [818, 217] width 79 height 23
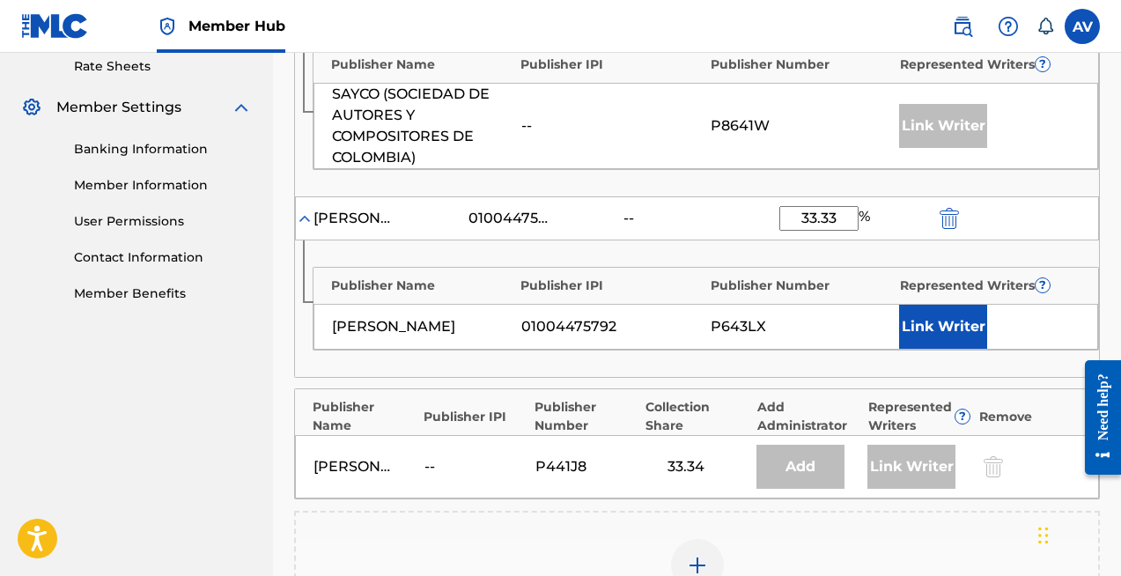
scroll to position [634, 0]
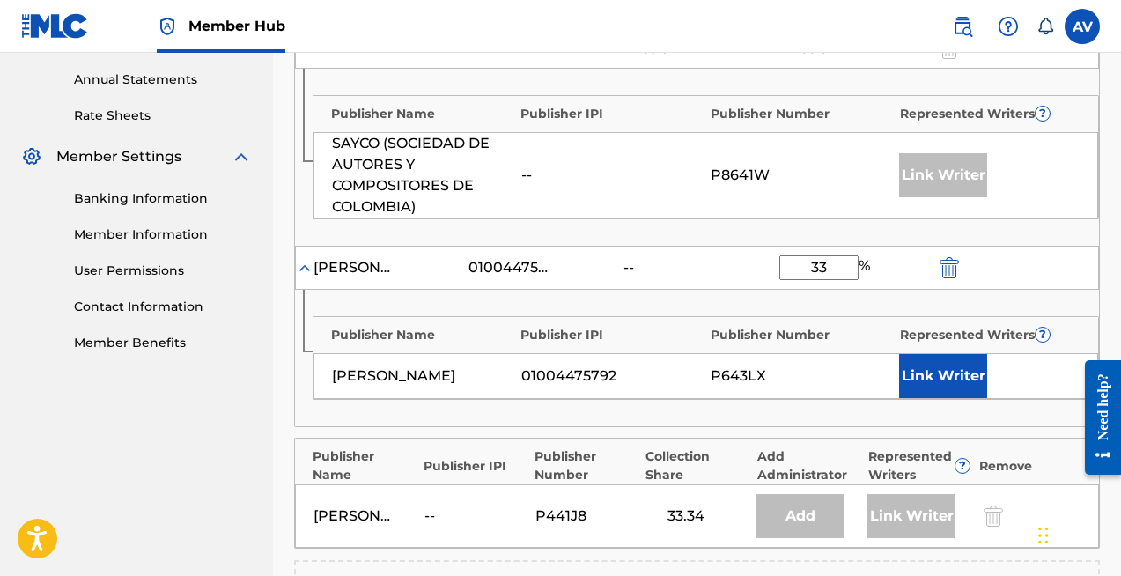
type input "3"
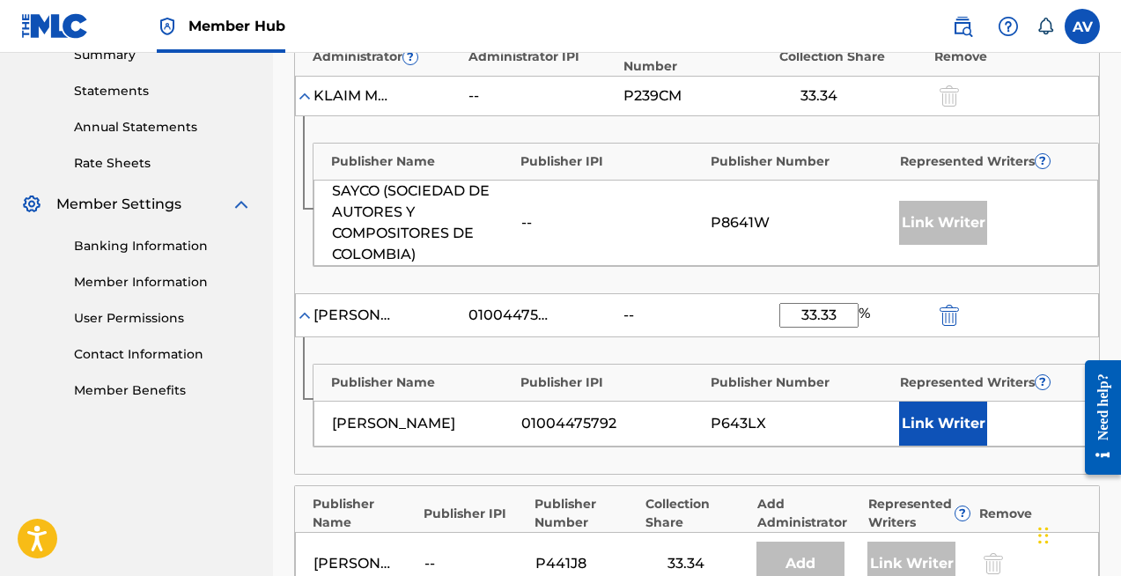
scroll to position [586, 0]
type input "33.33"
click at [963, 404] on button "Link Writer" at bounding box center [943, 424] width 88 height 44
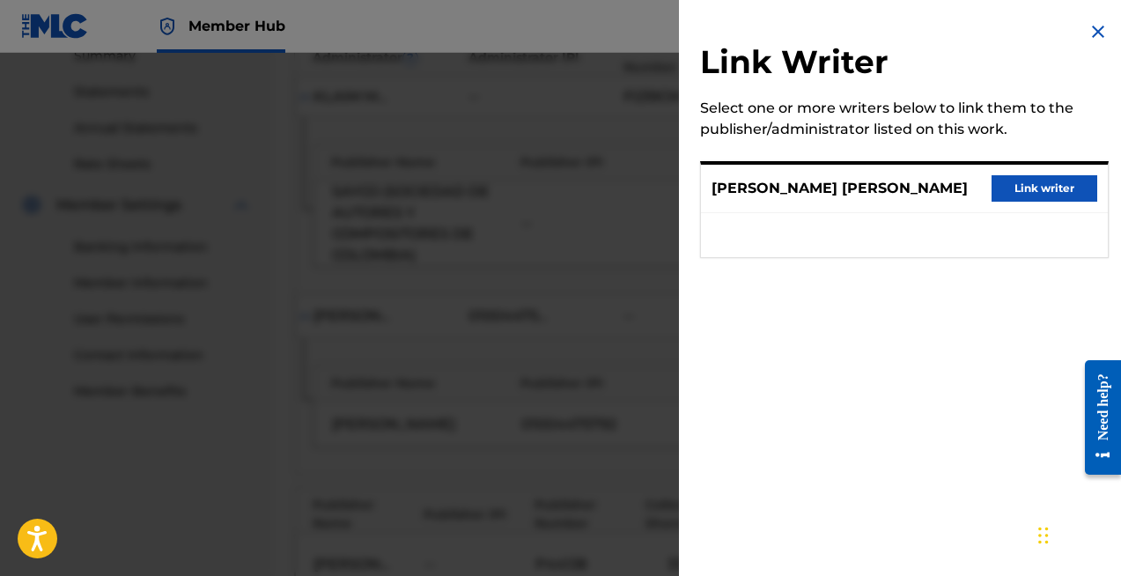
click at [1093, 29] on img at bounding box center [1098, 31] width 21 height 21
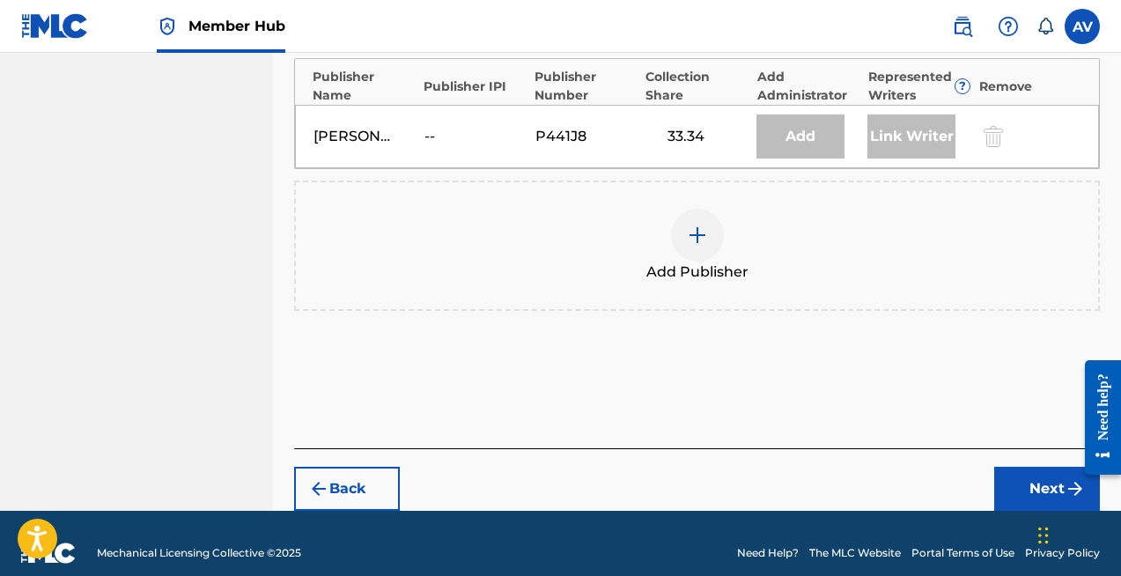
scroll to position [606, 0]
click at [1026, 467] on button "Next" at bounding box center [1047, 489] width 106 height 44
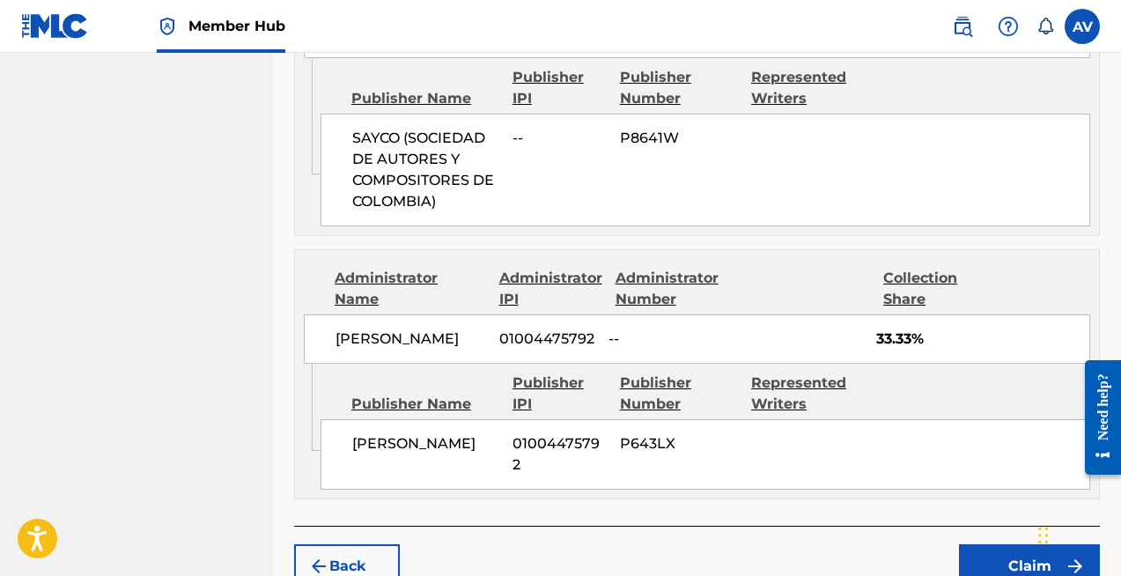
scroll to position [1053, 0]
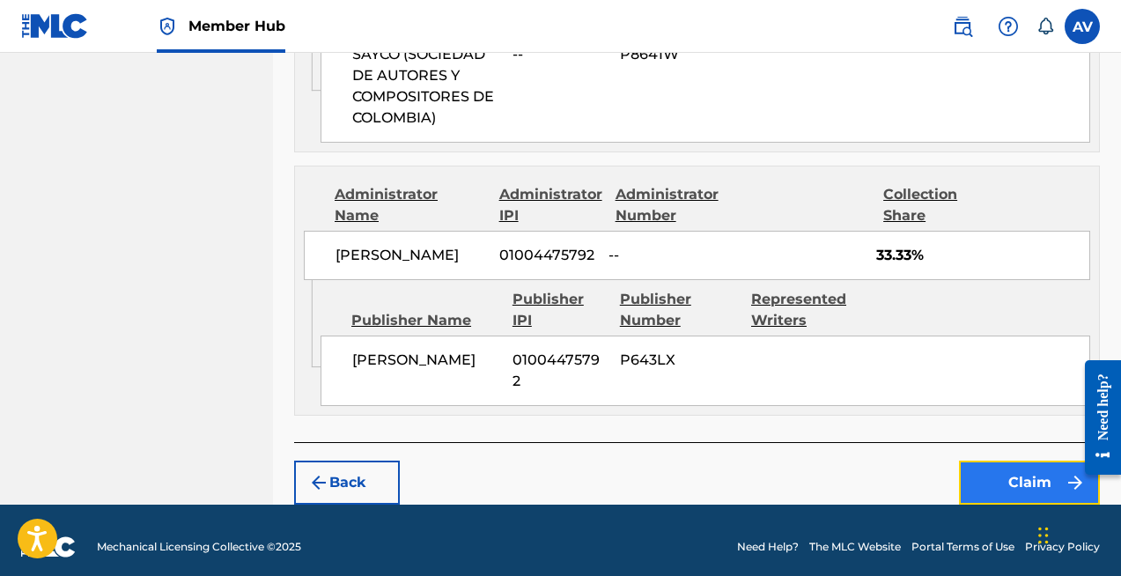
click at [1028, 467] on button "Claim" at bounding box center [1029, 483] width 141 height 44
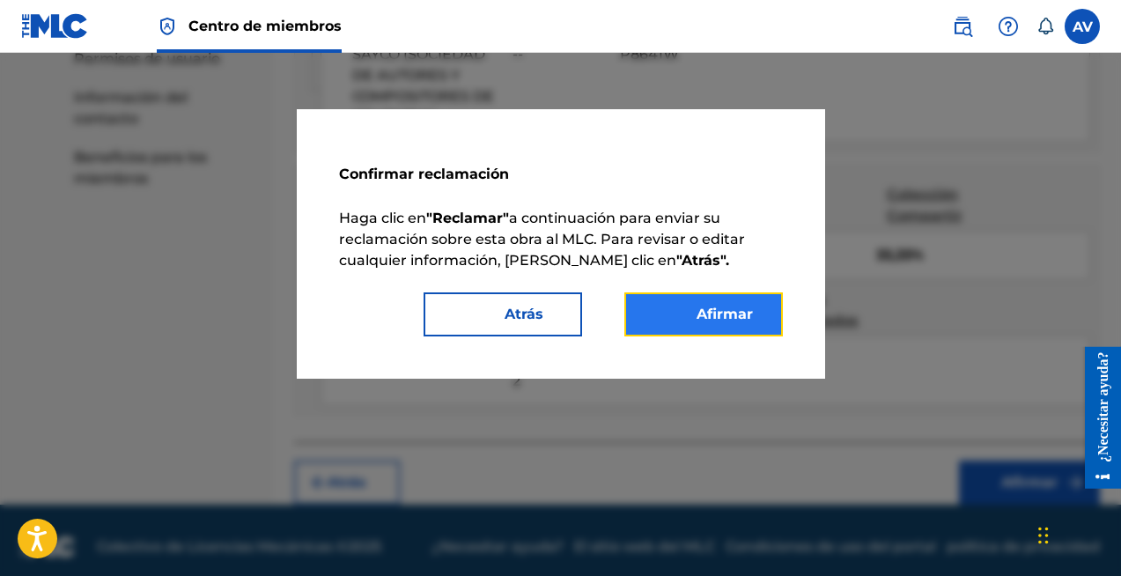
click at [725, 314] on font "Afirmar" at bounding box center [725, 314] width 56 height 17
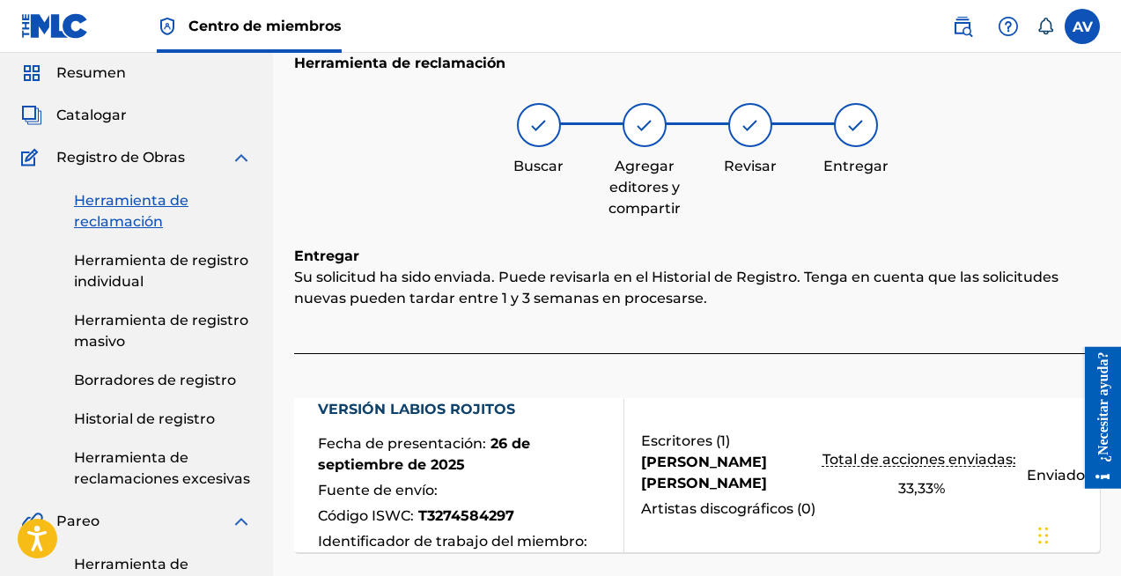
scroll to position [0, 0]
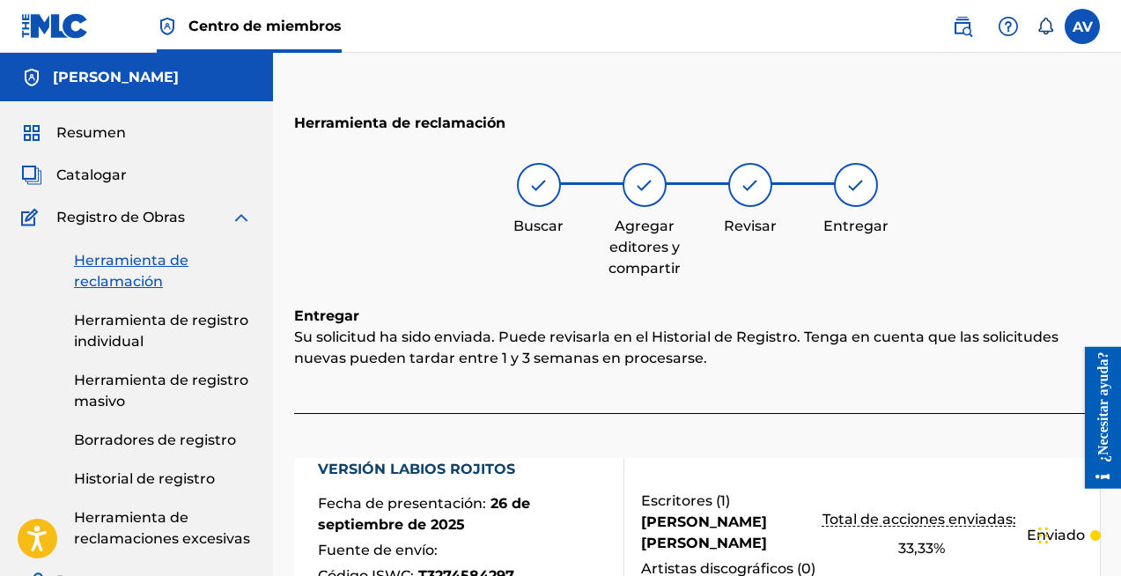
click at [141, 259] on font "Herramienta de reclamación" at bounding box center [131, 271] width 114 height 38
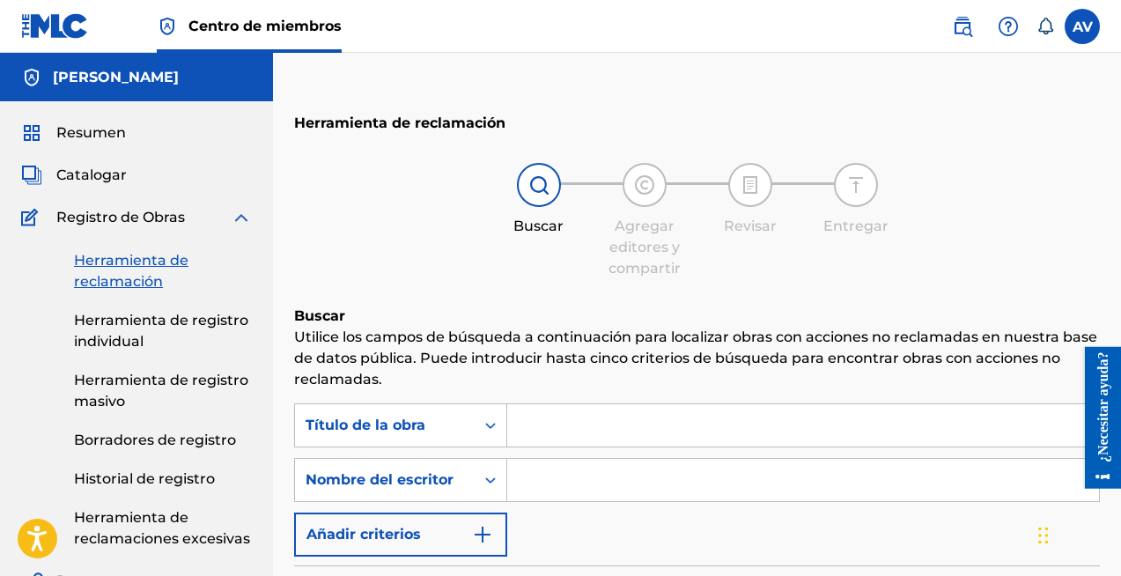
click at [701, 422] on input "Formulario de búsqueda" at bounding box center [803, 425] width 592 height 42
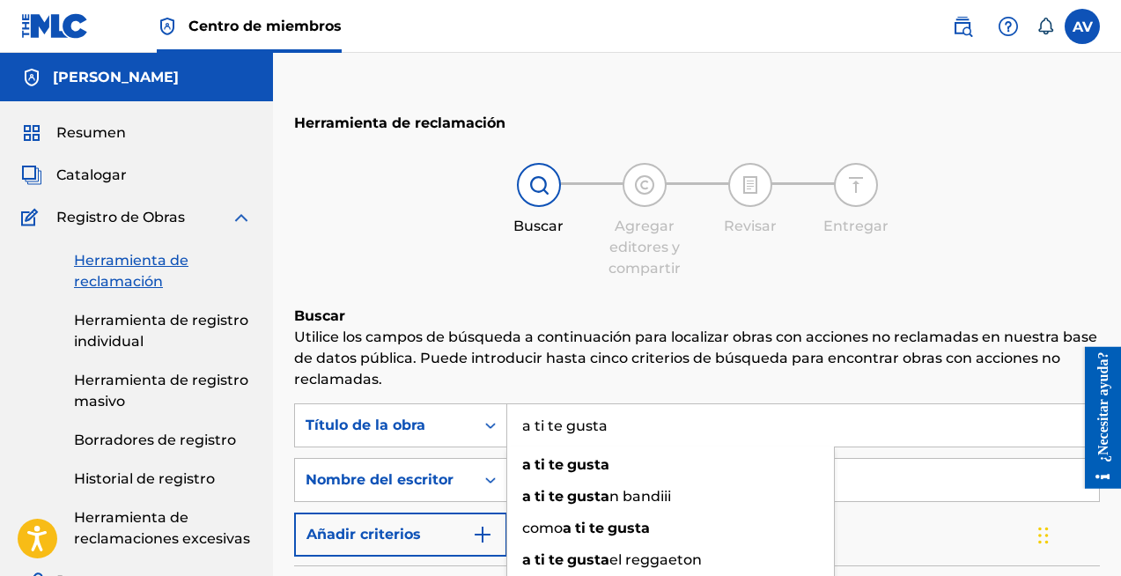
type input "a ti te gusta"
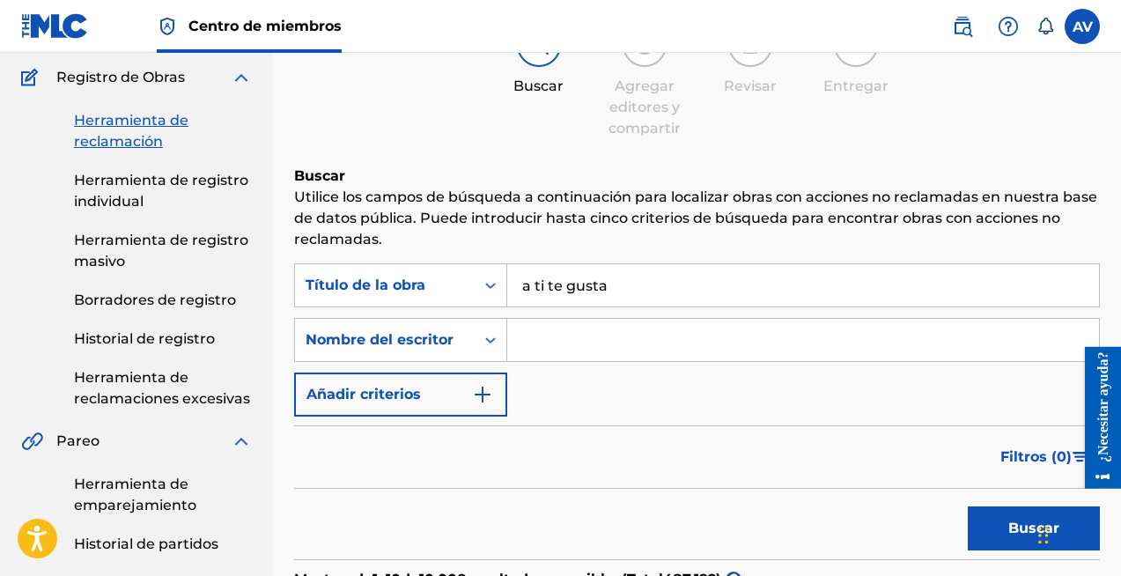
scroll to position [139, 0]
click at [609, 365] on div "Buscar con criterios e1d04f30-3354-4809-890d-1e2b9af4130e Título de la obra a t…" at bounding box center [697, 340] width 806 height 153
click at [609, 345] on input "Formulario de búsqueda" at bounding box center [803, 341] width 592 height 42
type input "[PERSON_NAME]"
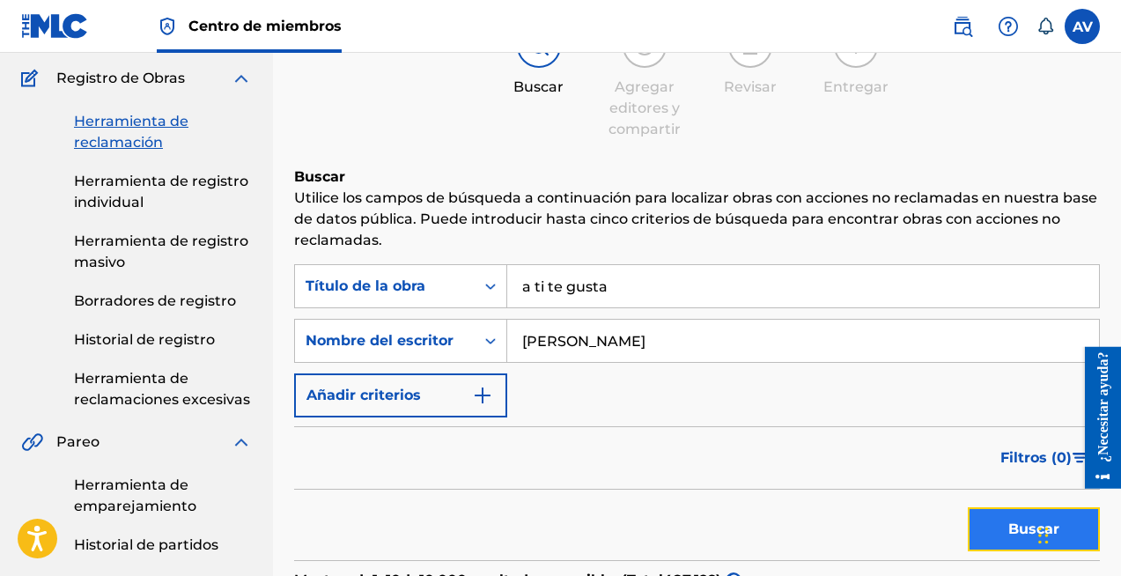
click at [1004, 520] on button "Buscar" at bounding box center [1034, 529] width 132 height 44
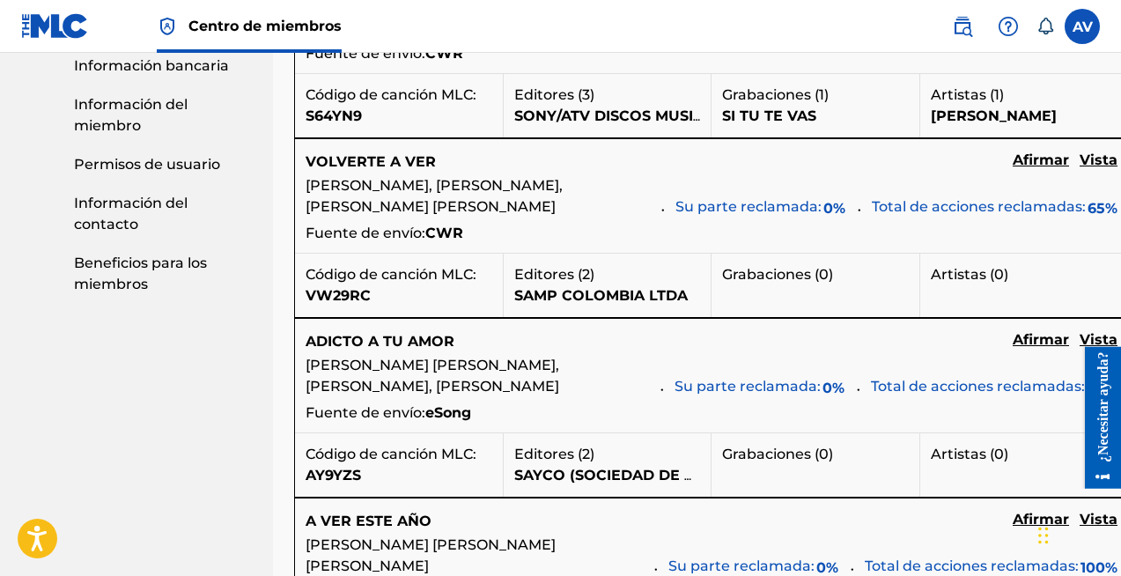
scroll to position [915, 0]
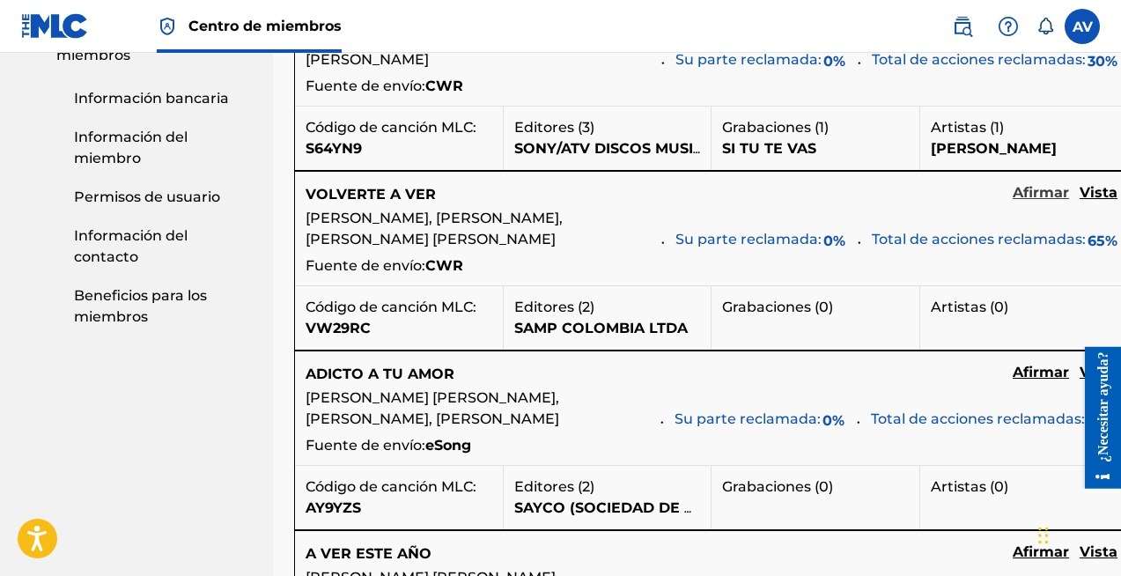
click at [1043, 201] on font "Afirmar" at bounding box center [1041, 192] width 56 height 17
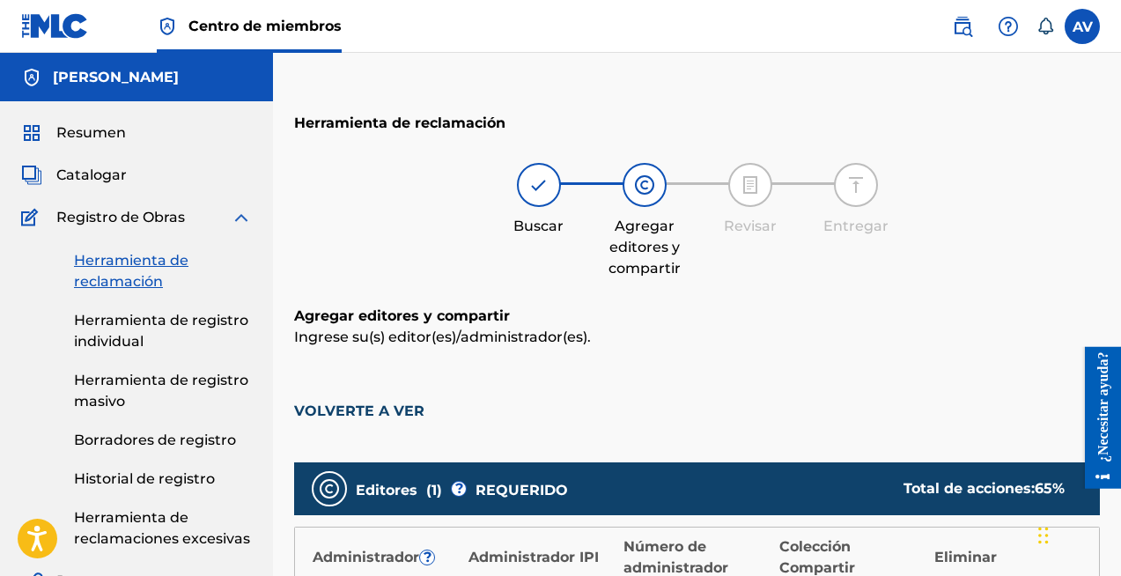
scroll to position [413, 0]
